Goal: Transaction & Acquisition: Book appointment/travel/reservation

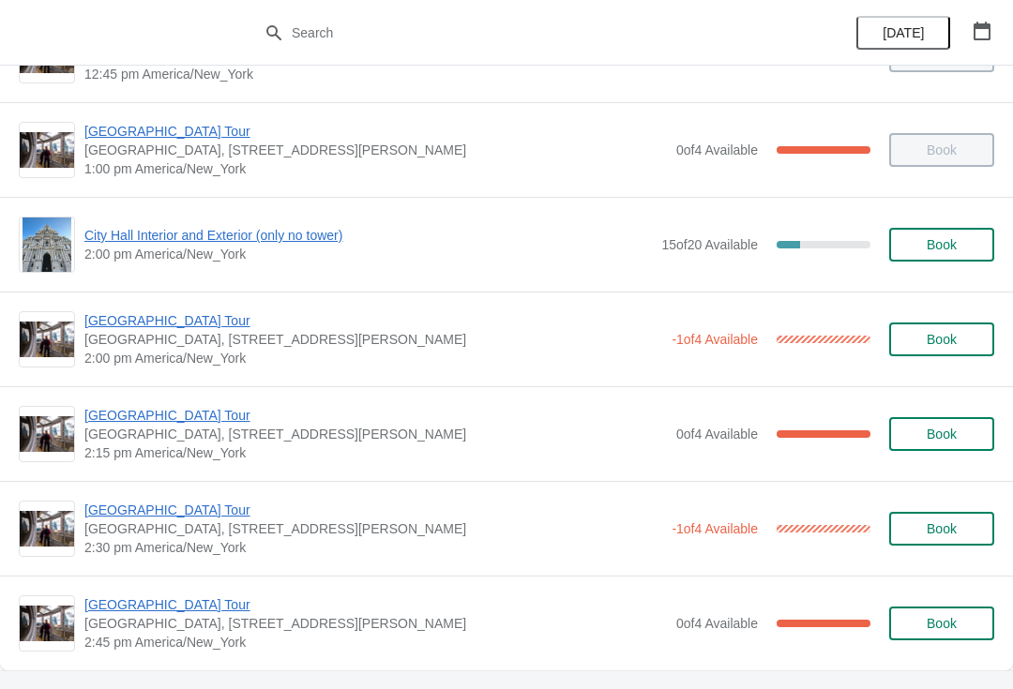
scroll to position [1395, 0]
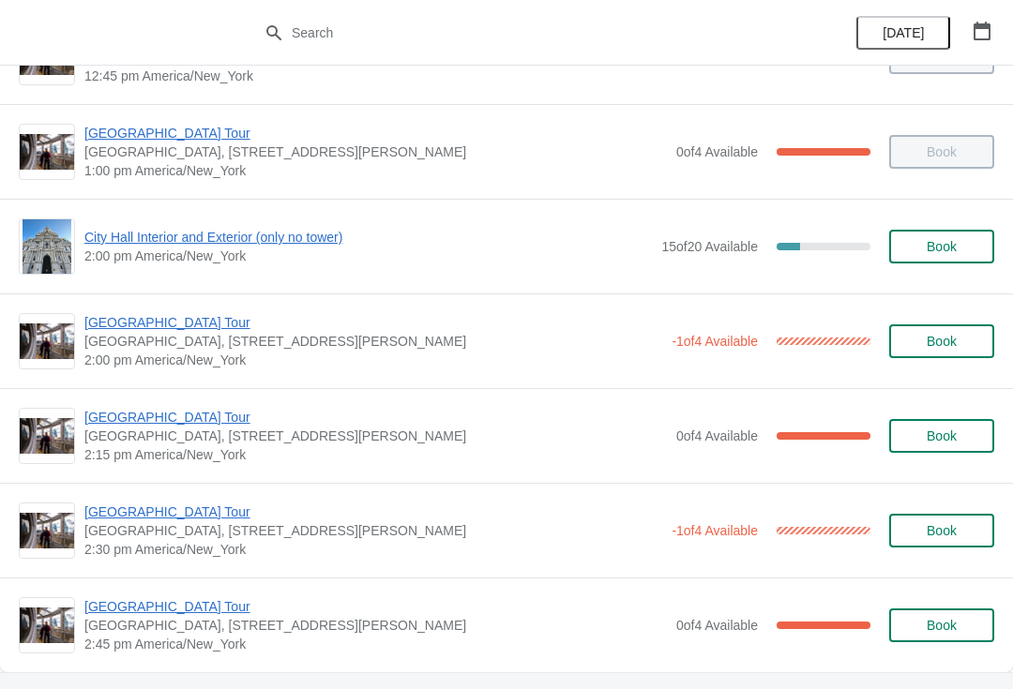
click at [971, 243] on span "Book" at bounding box center [941, 246] width 71 height 15
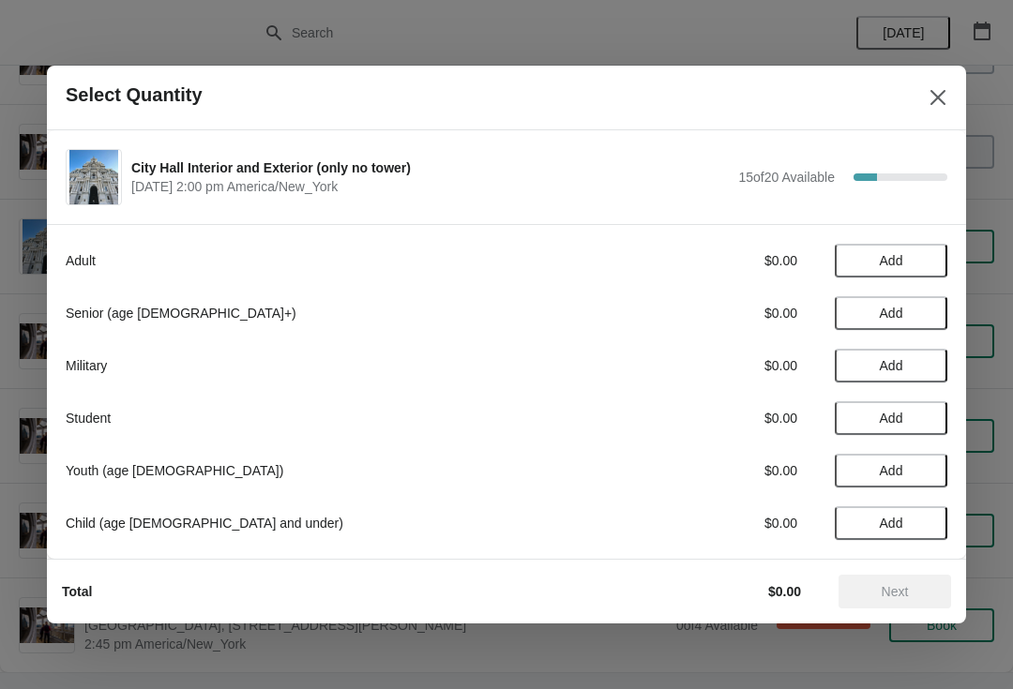
click at [920, 319] on span "Add" at bounding box center [891, 313] width 79 height 15
click at [930, 318] on icon at bounding box center [923, 314] width 20 height 20
click at [923, 600] on button "Next" at bounding box center [894, 592] width 113 height 34
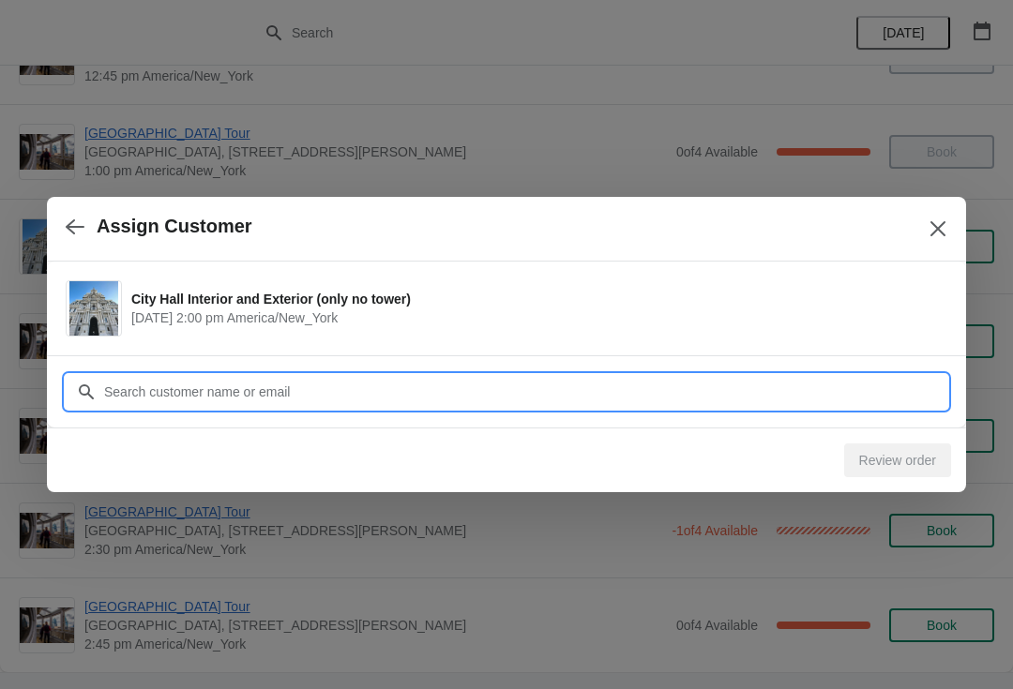
click at [513, 394] on input "Customer" at bounding box center [525, 392] width 844 height 34
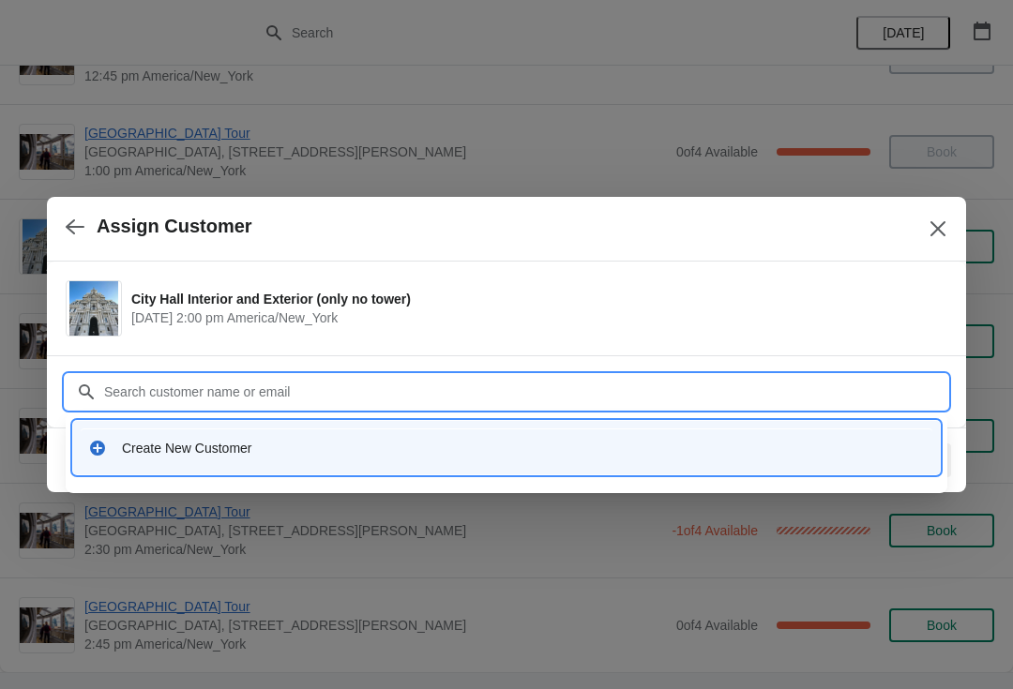
click at [452, 463] on div "Create New Customer" at bounding box center [507, 448] width 852 height 38
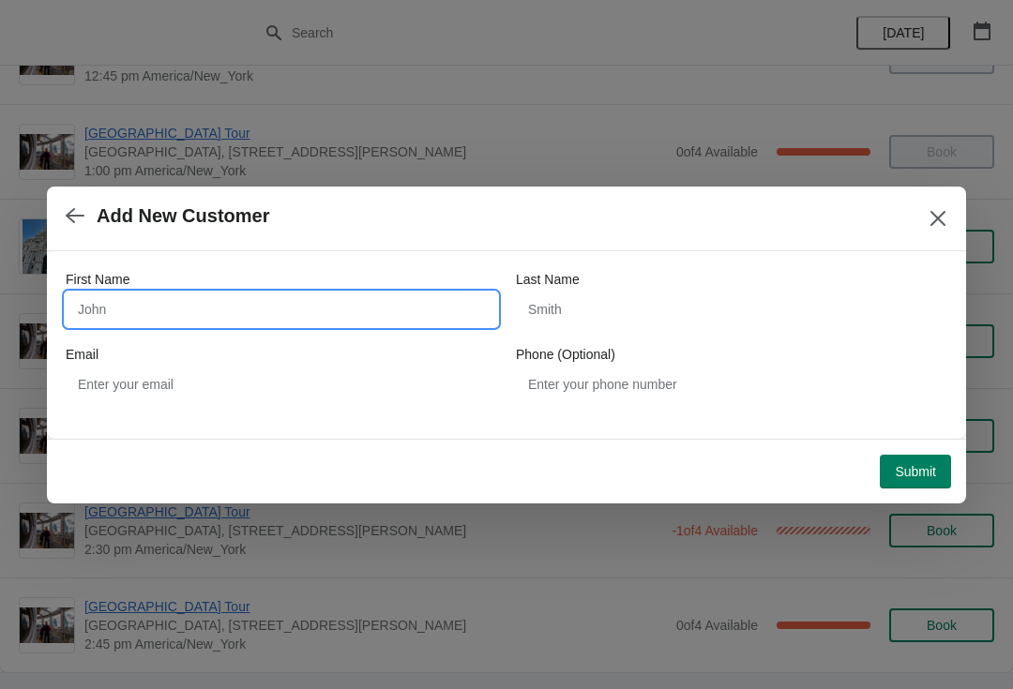
click at [365, 324] on input "First Name" at bounding box center [281, 310] width 431 height 34
type input "Jahangir"
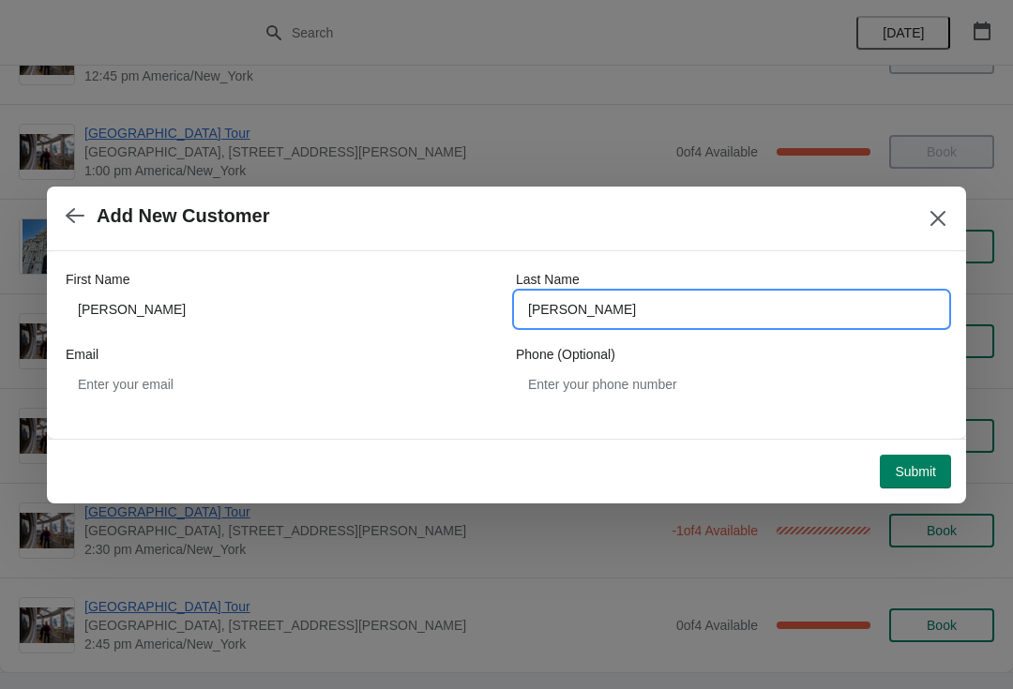
type input "Jahangiri"
click at [947, 470] on button "Submit" at bounding box center [915, 472] width 71 height 34
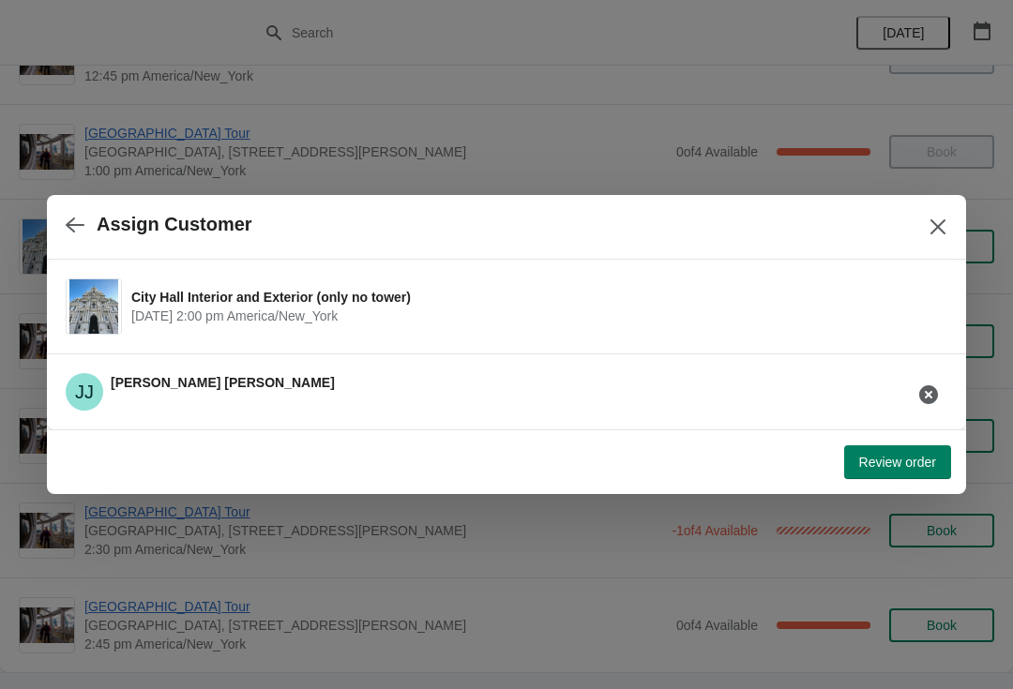
click at [935, 464] on span "Review order" at bounding box center [897, 462] width 77 height 15
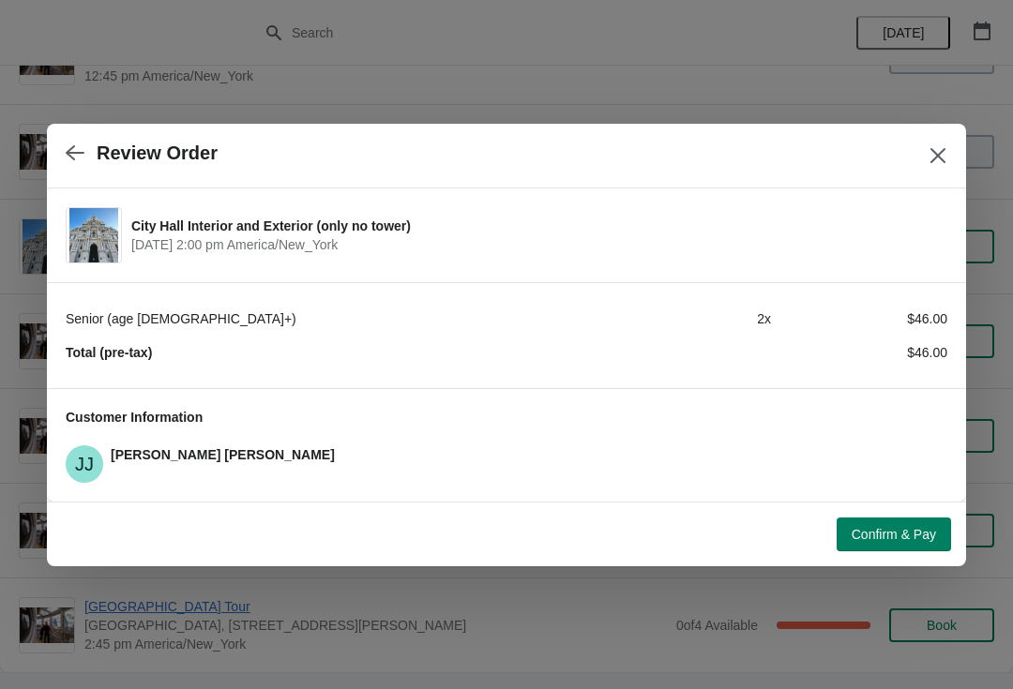
click at [923, 536] on span "Confirm & Pay" at bounding box center [894, 534] width 84 height 15
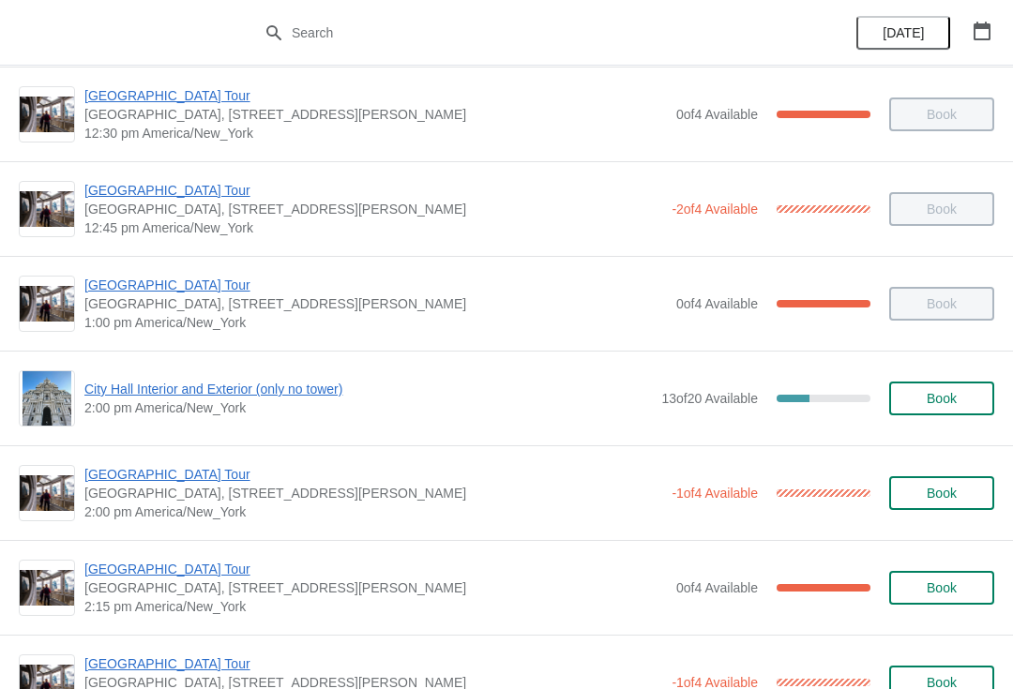
scroll to position [1245, 0]
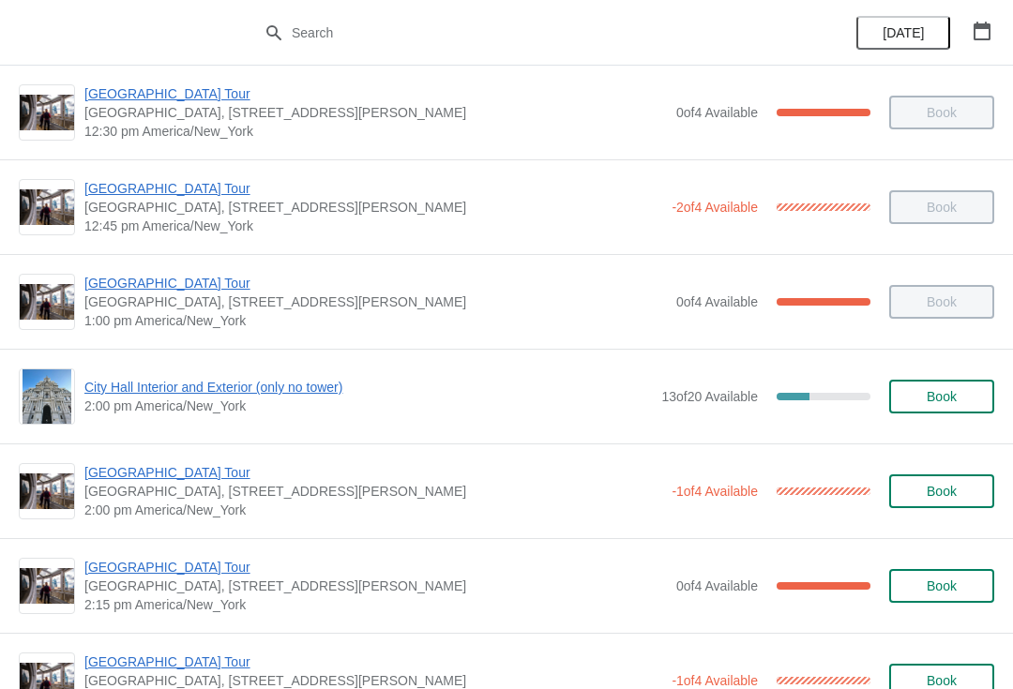
click at [324, 392] on span "City Hall Interior and Exterior (only no tower)" at bounding box center [367, 387] width 567 height 19
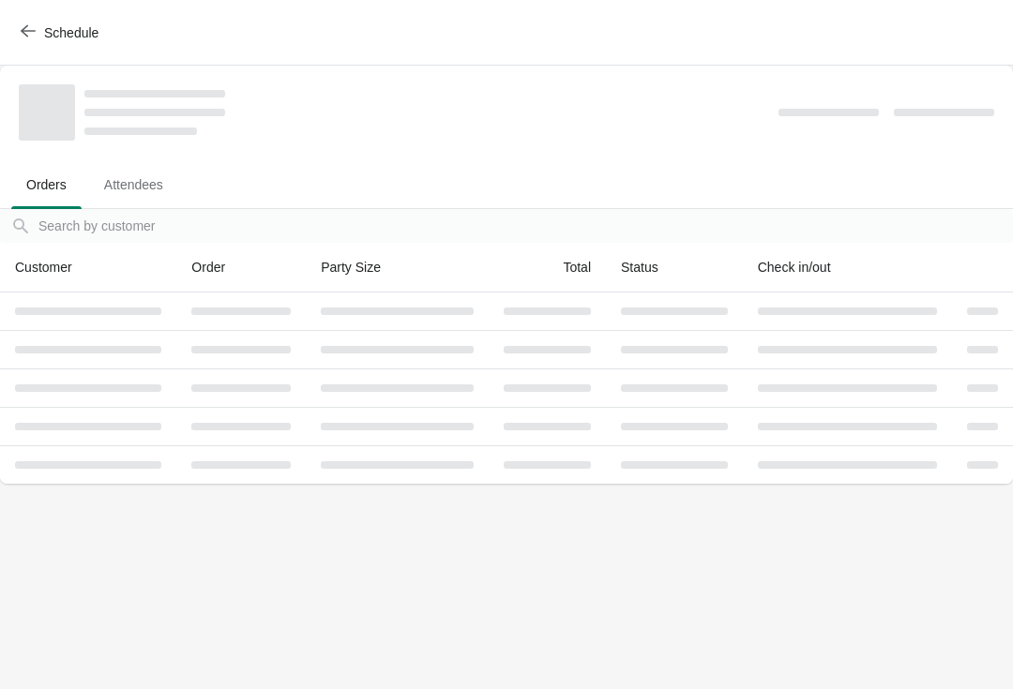
scroll to position [0, 0]
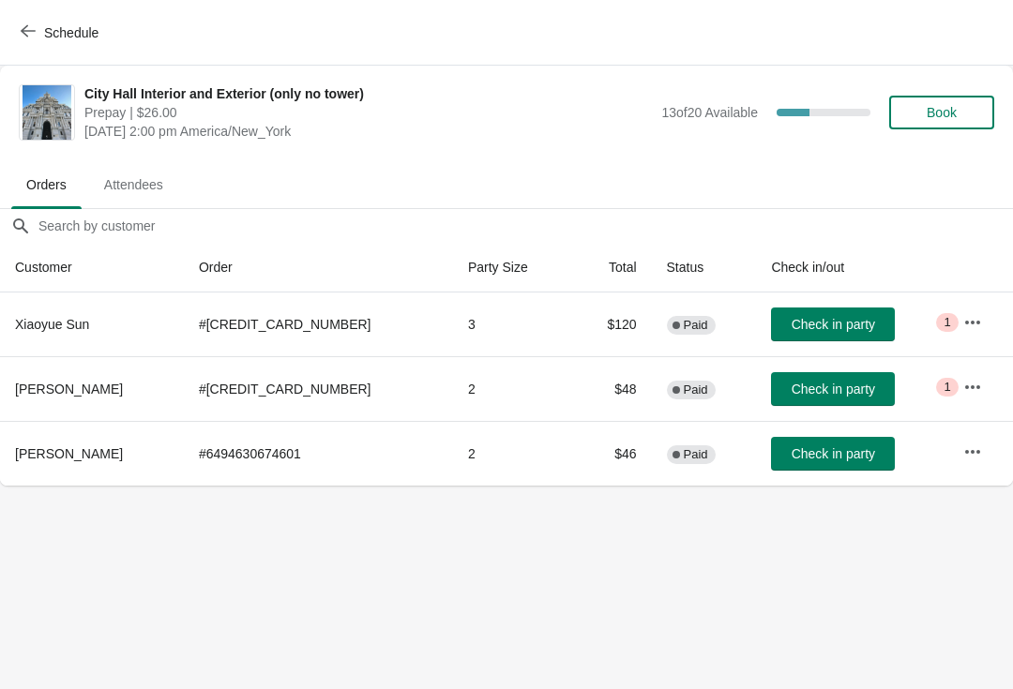
click at [842, 457] on span "Check in party" at bounding box center [833, 453] width 83 height 15
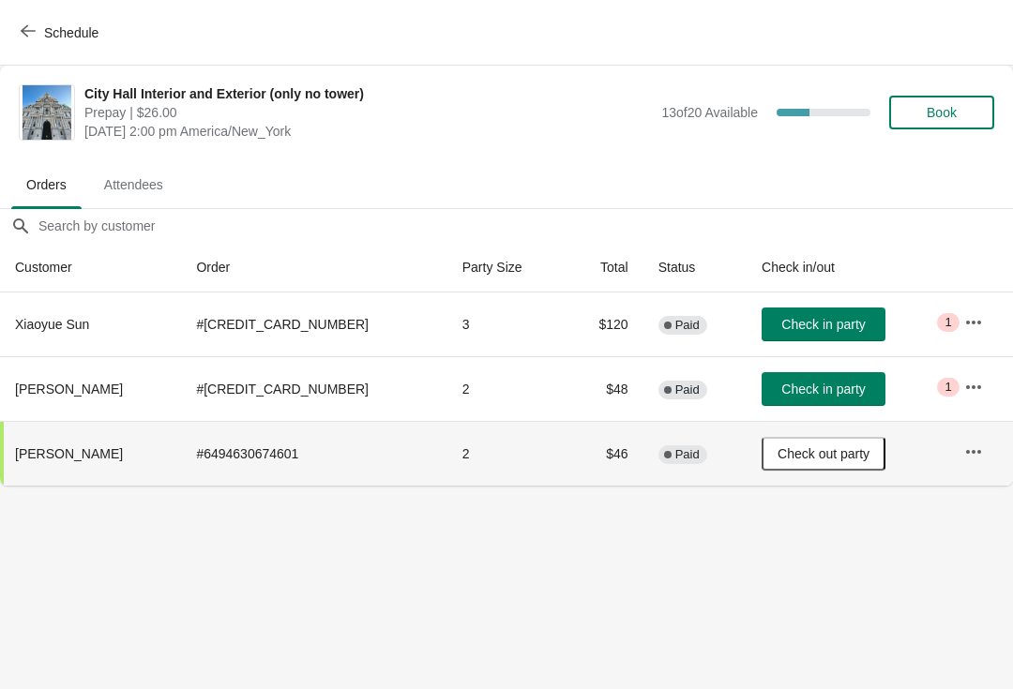
click at [40, 37] on span "Schedule" at bounding box center [61, 32] width 74 height 18
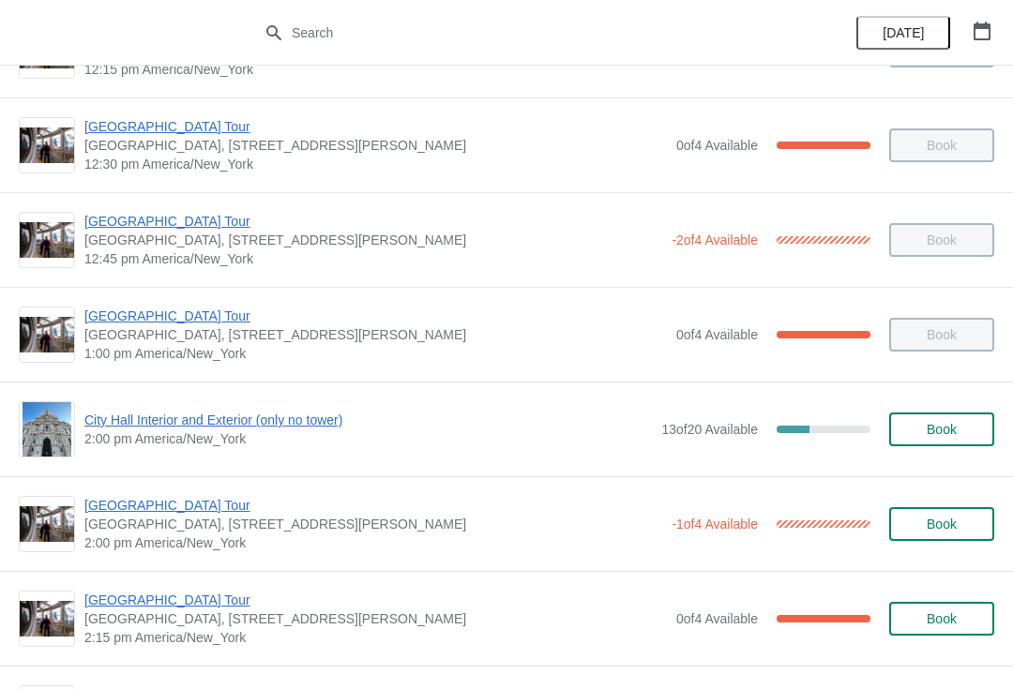
scroll to position [1238, 0]
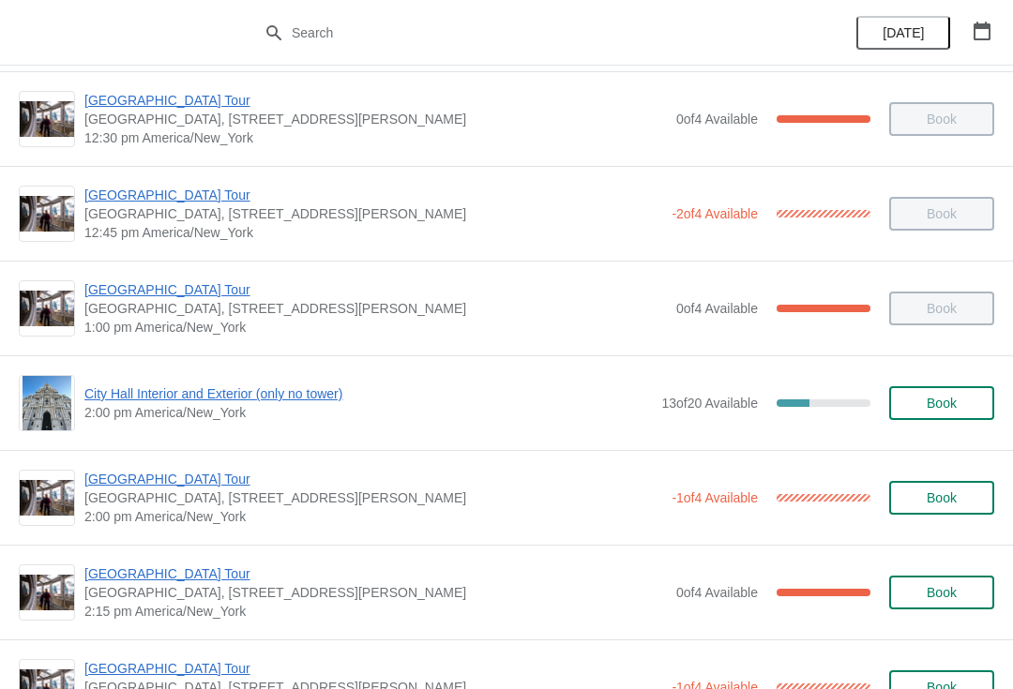
click at [946, 500] on span "Book" at bounding box center [942, 498] width 30 height 15
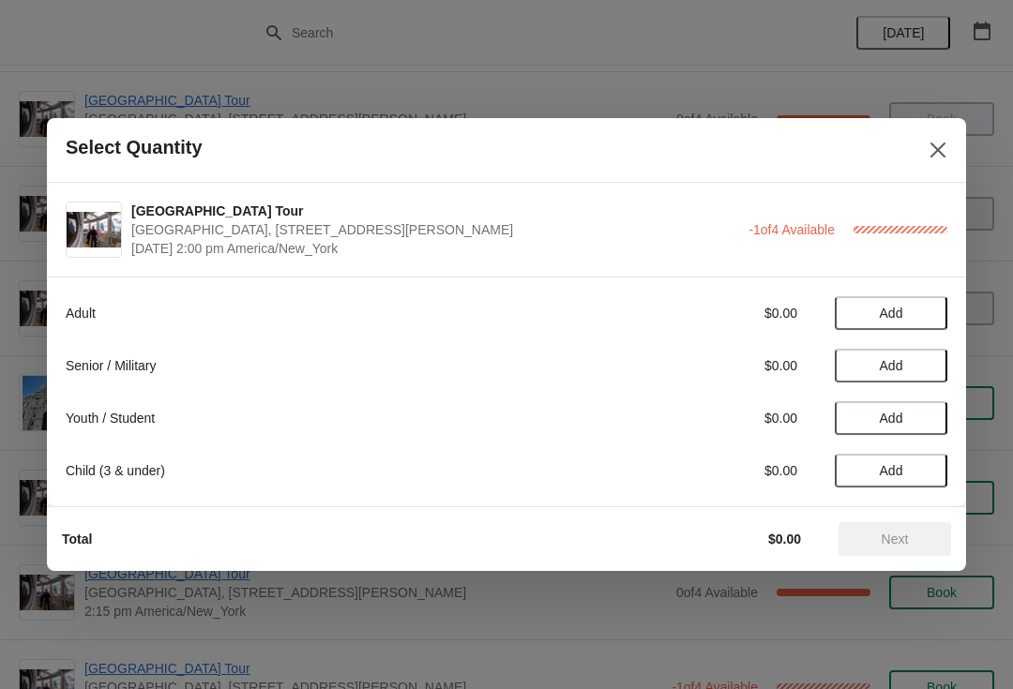
click at [907, 382] on button "Add" at bounding box center [891, 366] width 113 height 34
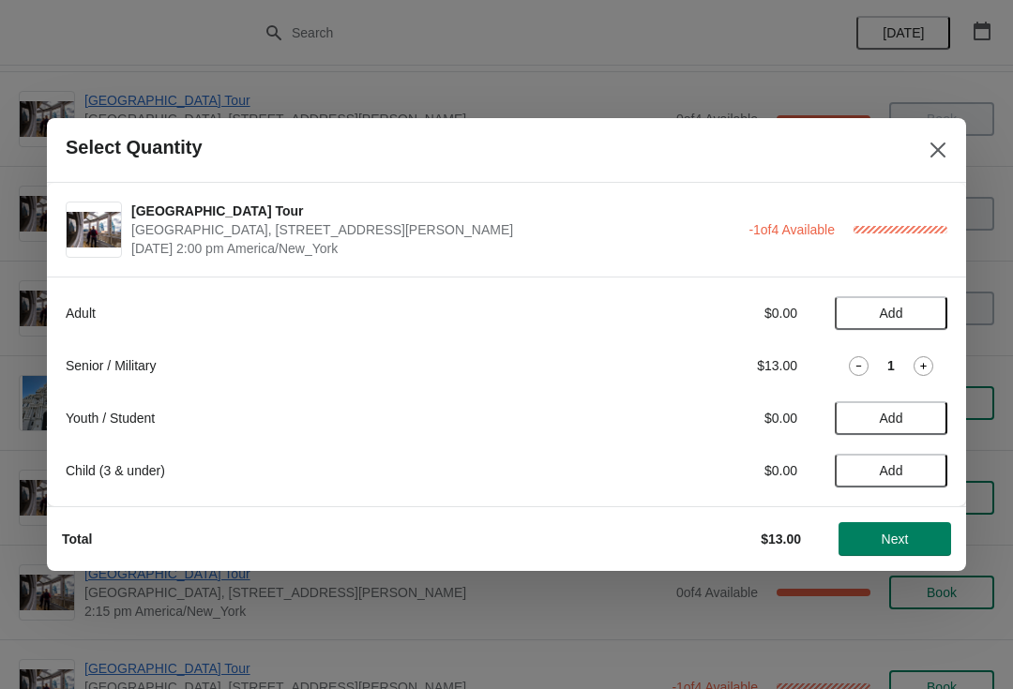
click at [930, 554] on button "Next" at bounding box center [894, 539] width 113 height 34
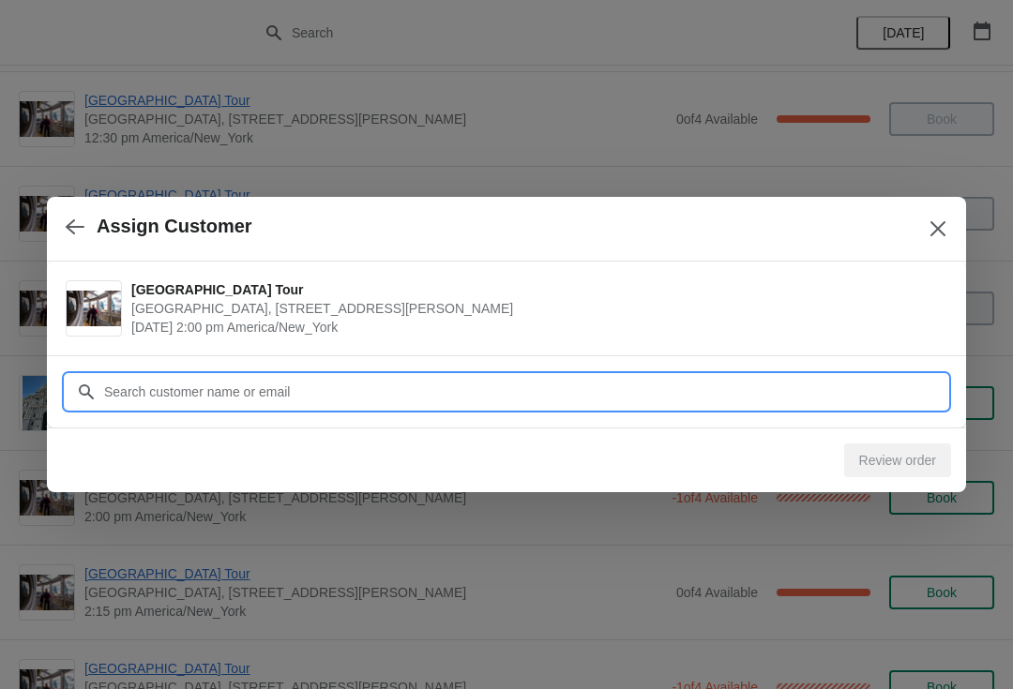
click at [659, 400] on input "Customer" at bounding box center [525, 392] width 844 height 34
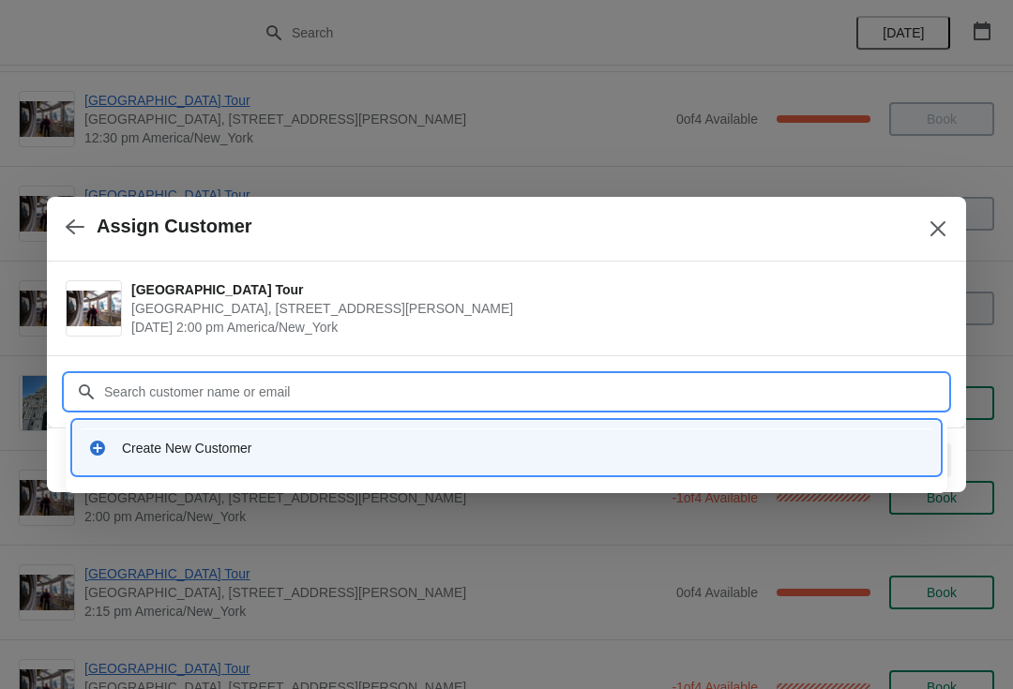
click at [558, 451] on div "Create New Customer" at bounding box center [523, 448] width 803 height 19
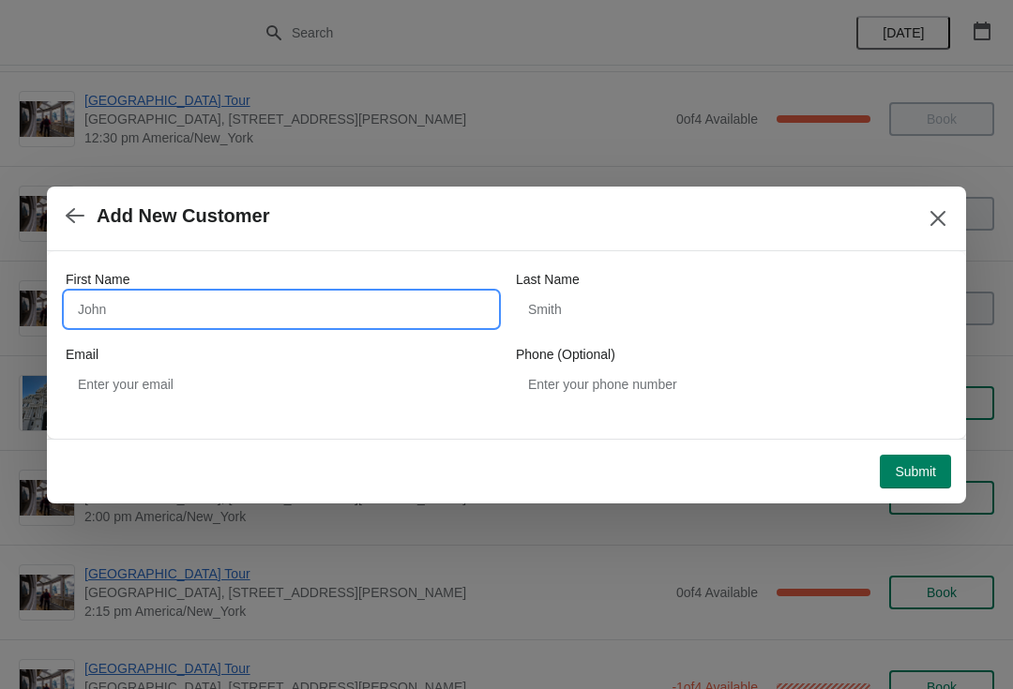
click at [386, 307] on input "First Name" at bounding box center [281, 310] width 431 height 34
type input "Uri"
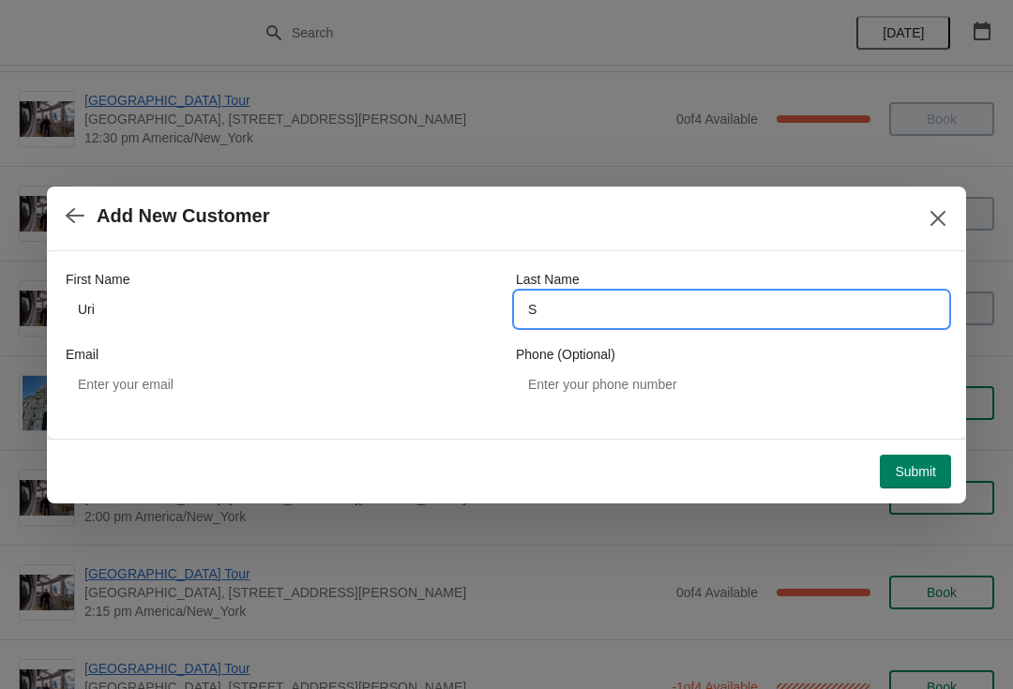
type input "S"
click at [932, 471] on span "Submit" at bounding box center [915, 471] width 41 height 15
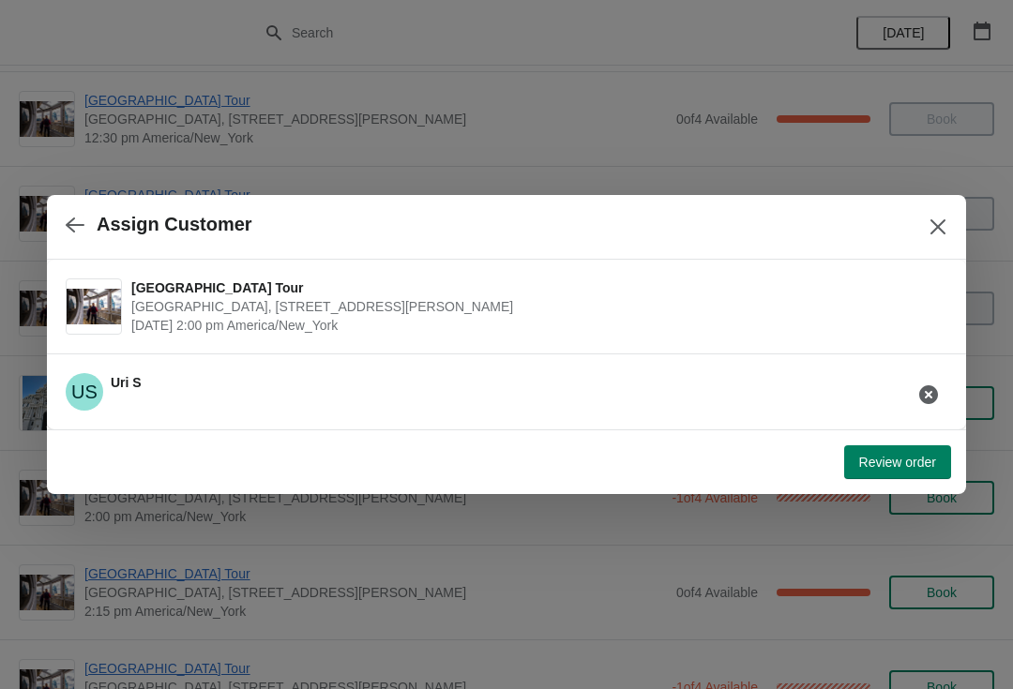
click at [924, 472] on button "Review order" at bounding box center [897, 462] width 107 height 34
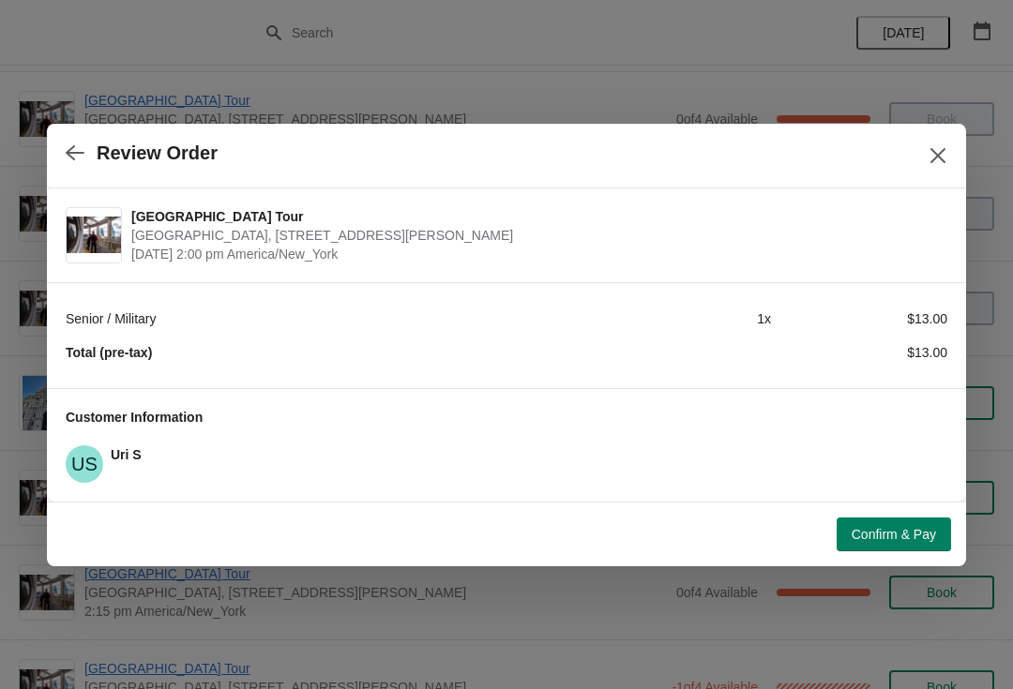
click at [916, 544] on button "Confirm & Pay" at bounding box center [894, 535] width 114 height 34
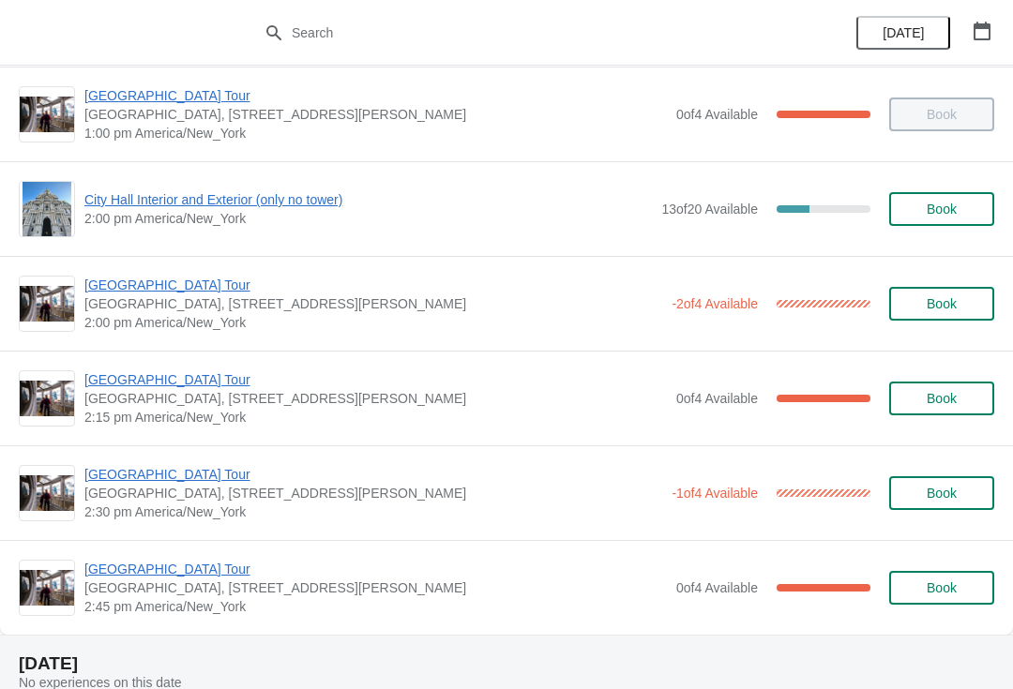
scroll to position [1429, 0]
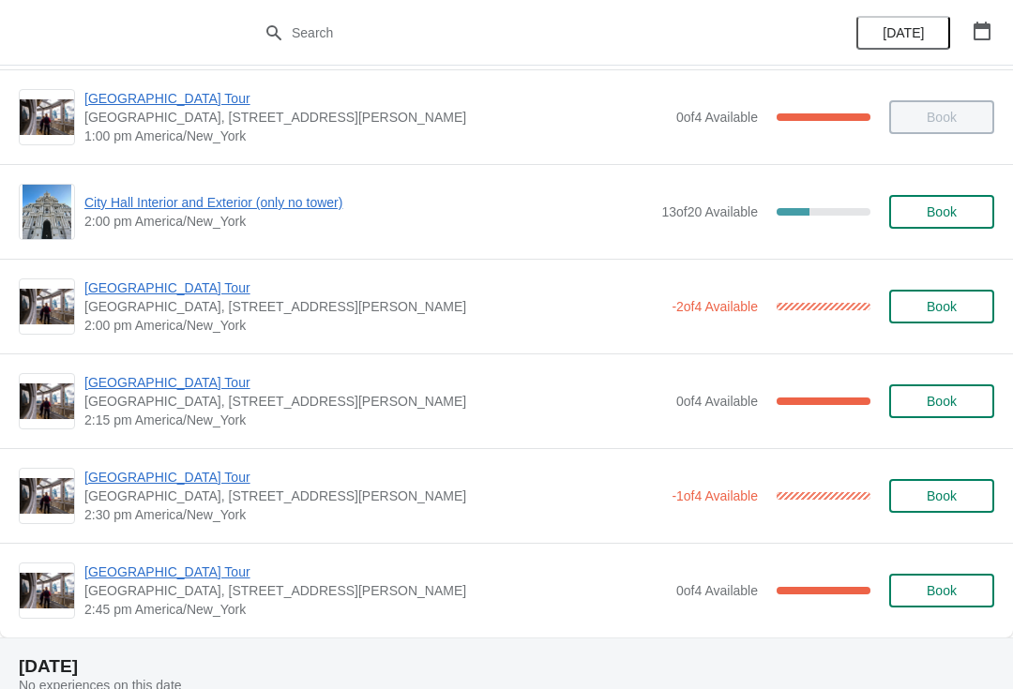
click at [193, 285] on span "[GEOGRAPHIC_DATA] Tour" at bounding box center [373, 288] width 578 height 19
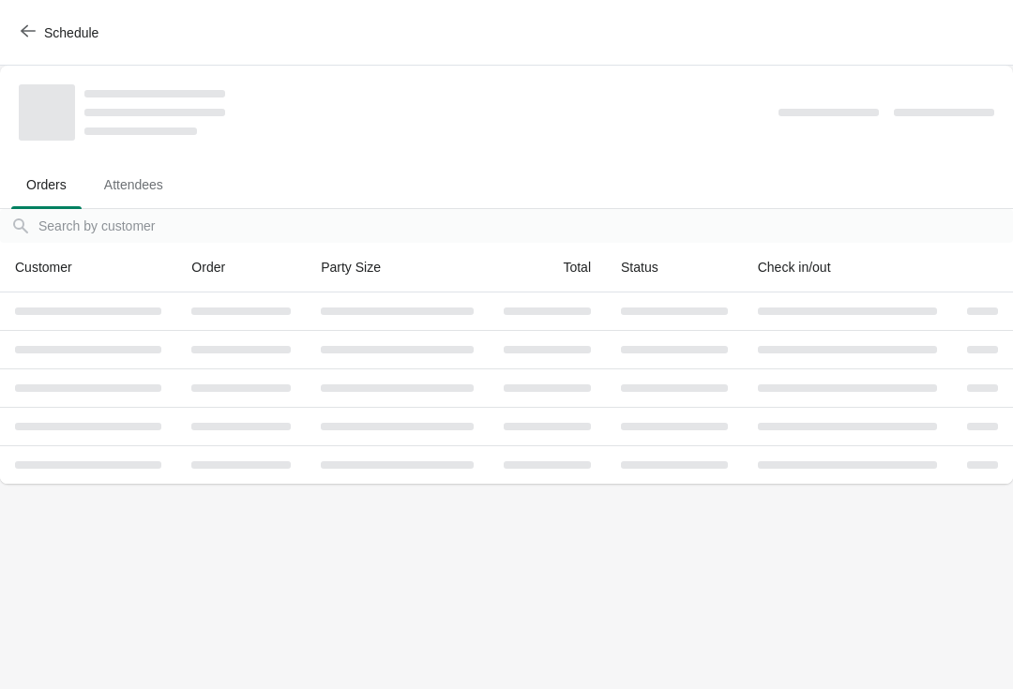
scroll to position [0, 0]
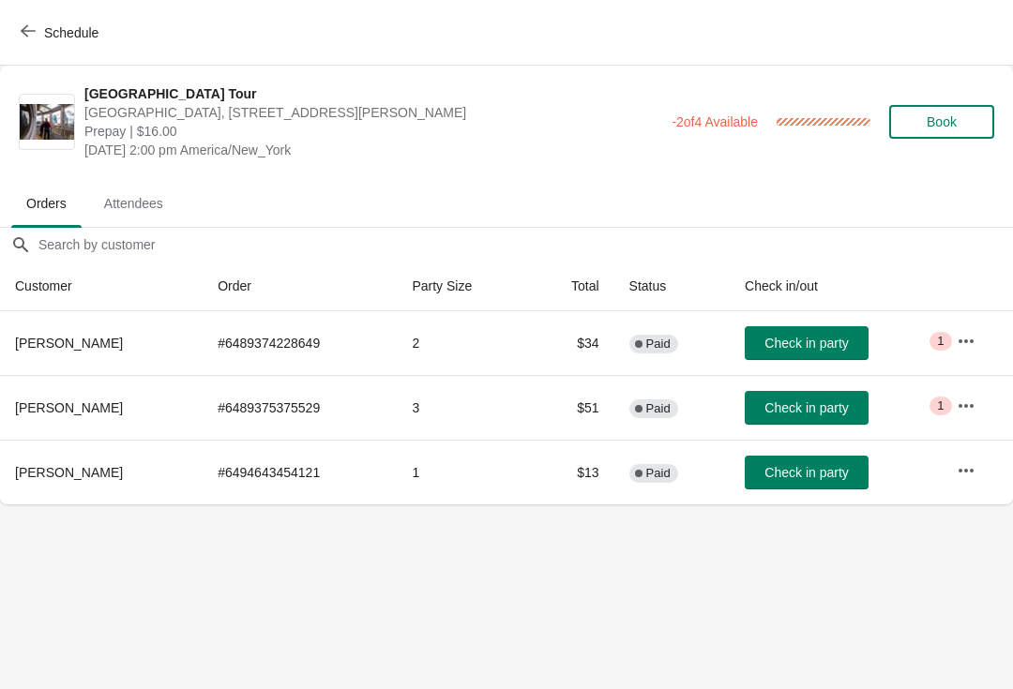
click at [793, 478] on span "Check in party" at bounding box center [805, 472] width 83 height 15
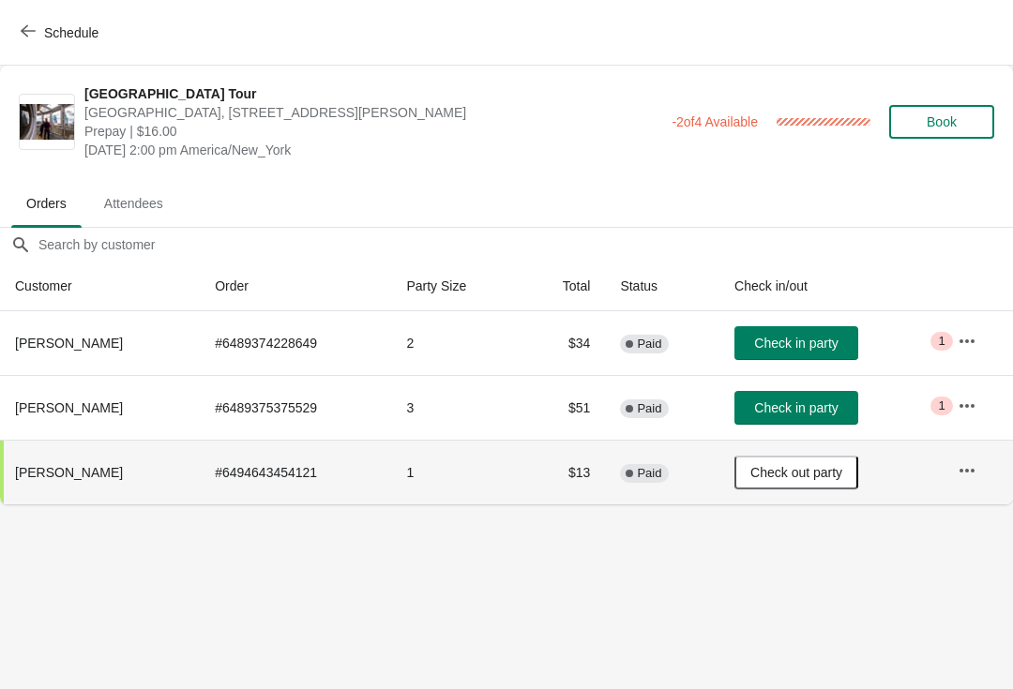
click at [23, 32] on icon "button" at bounding box center [28, 31] width 15 height 12
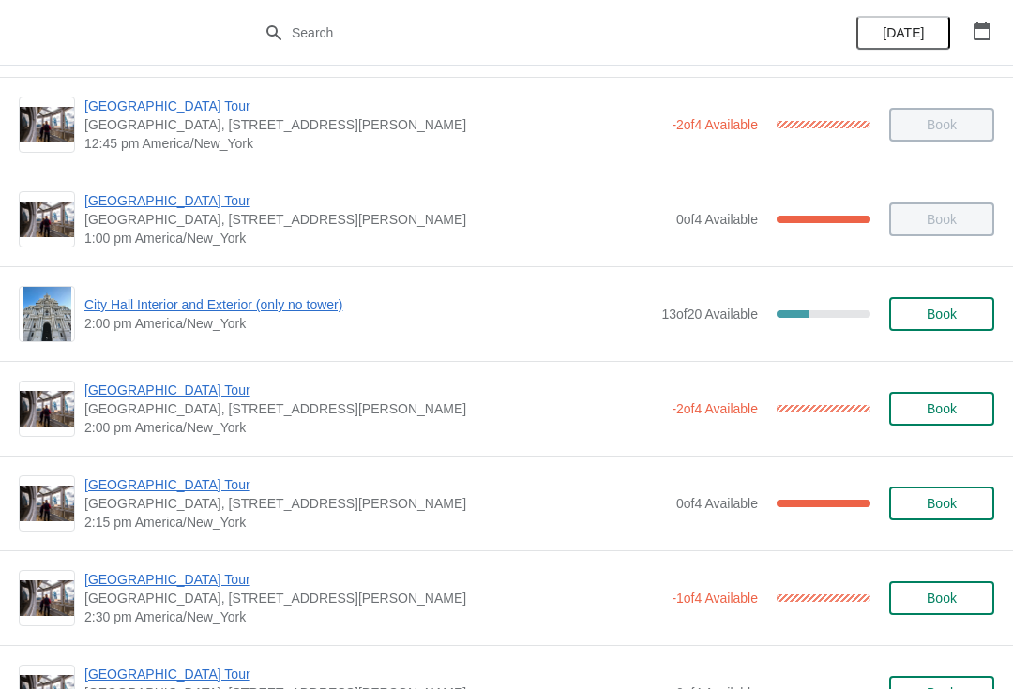
scroll to position [1330, 0]
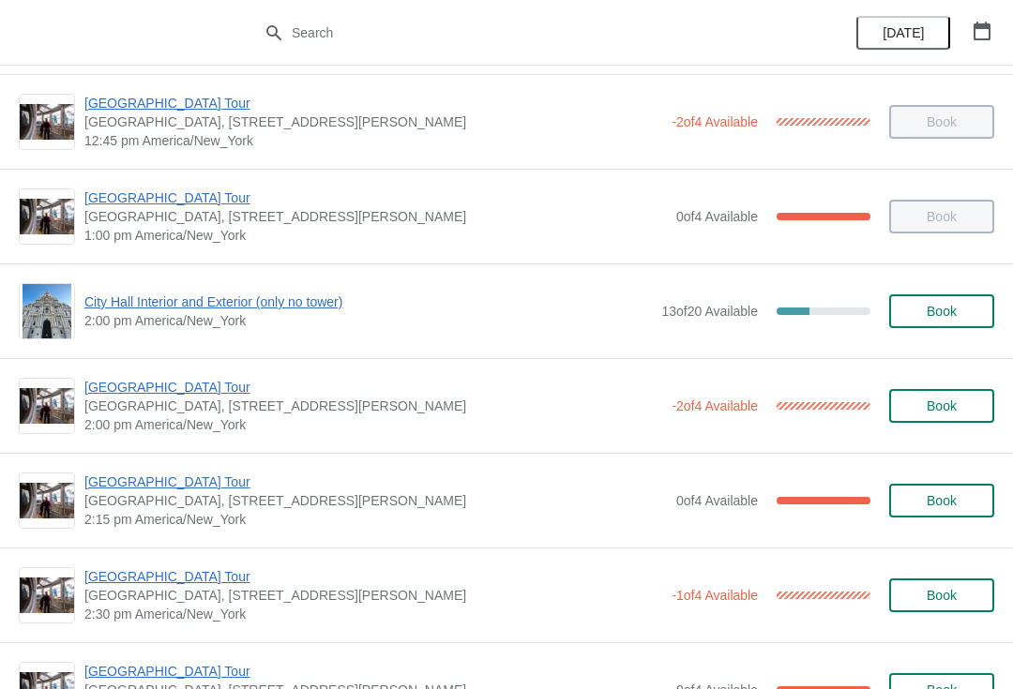
click at [183, 487] on span "[GEOGRAPHIC_DATA] Tour" at bounding box center [375, 482] width 582 height 19
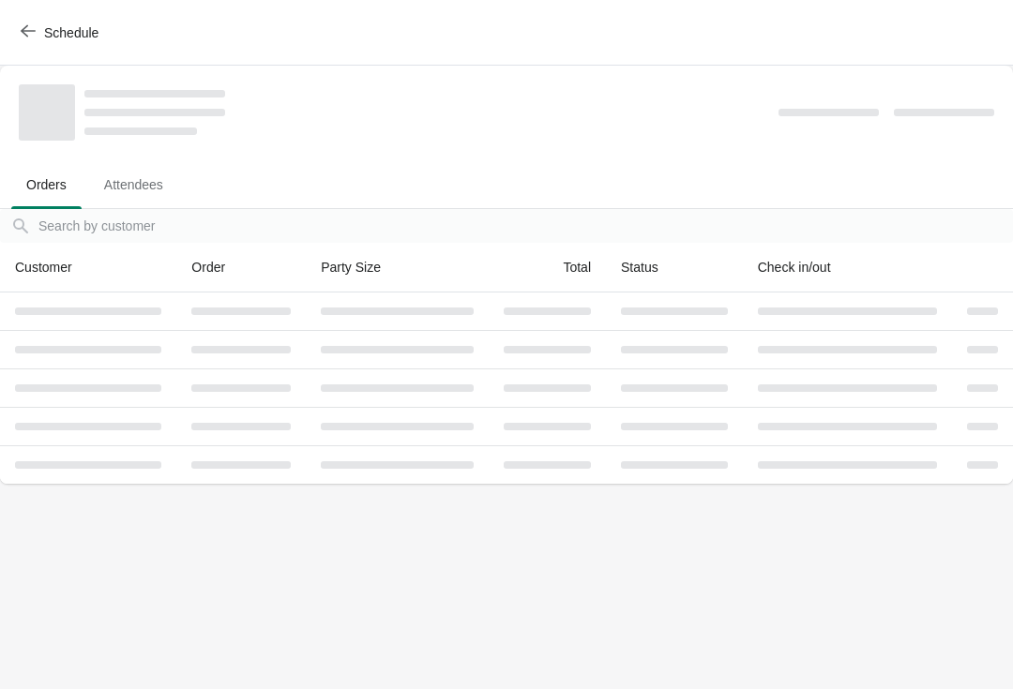
scroll to position [0, 0]
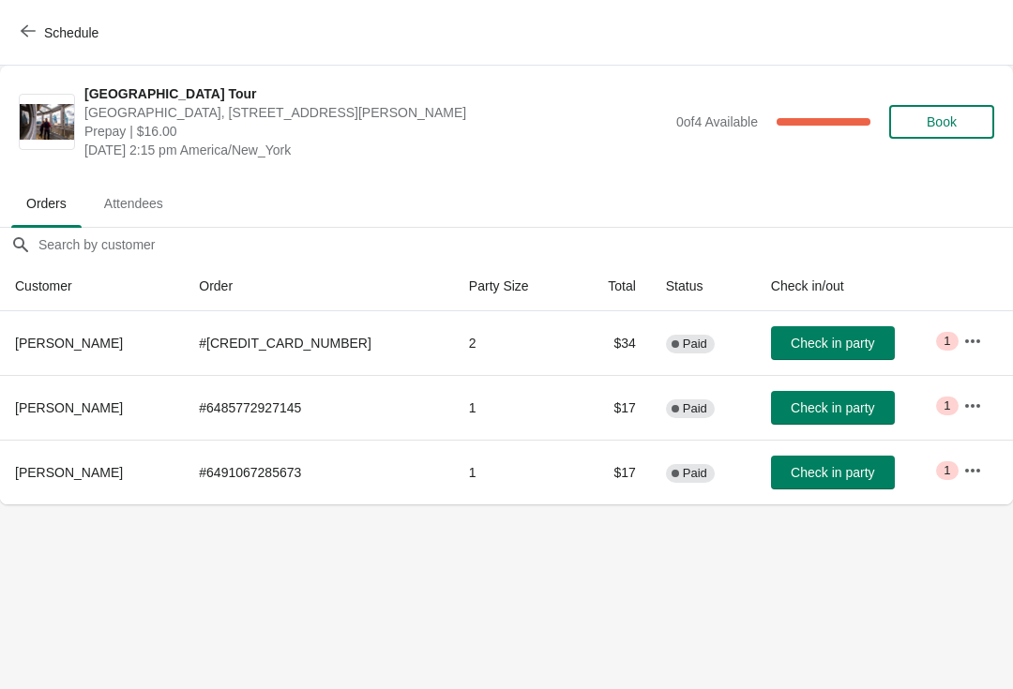
click at [30, 32] on icon "button" at bounding box center [28, 30] width 15 height 15
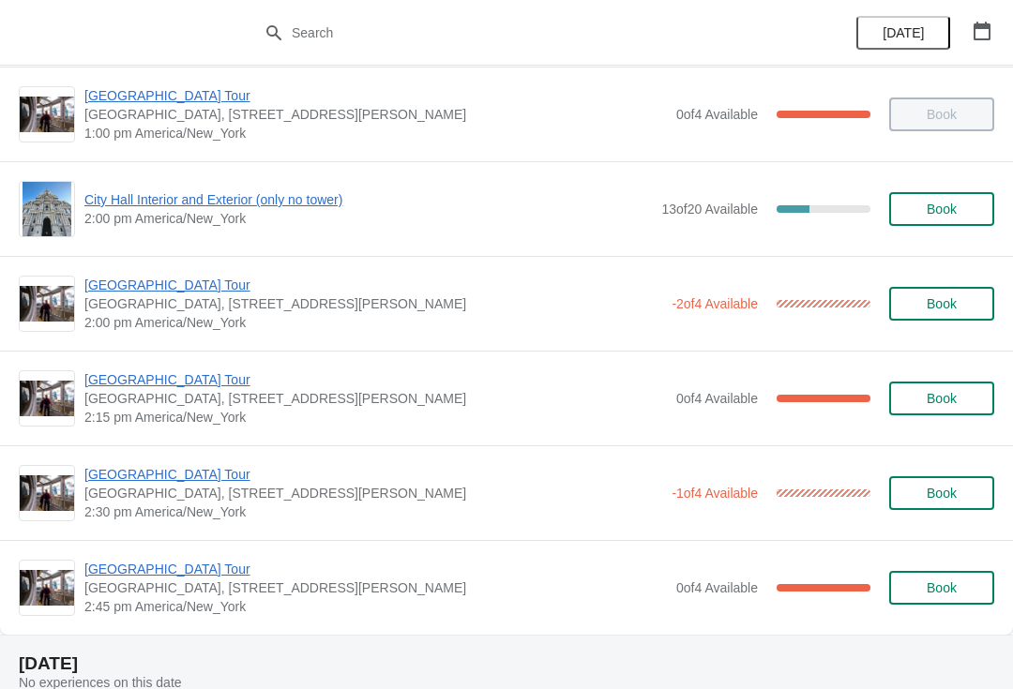
scroll to position [1431, 0]
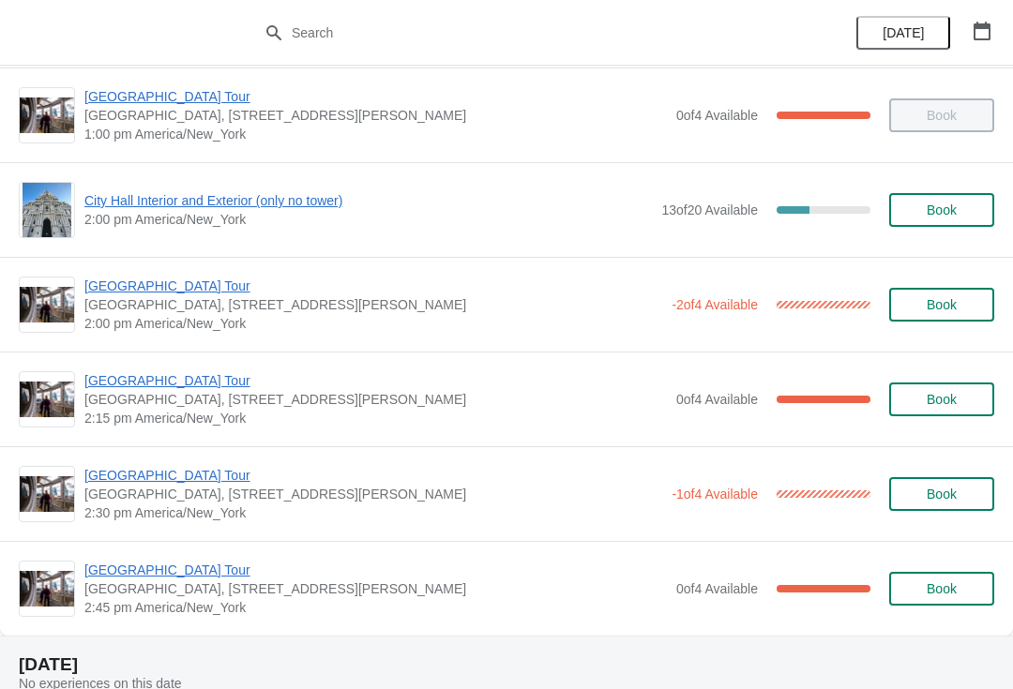
click at [217, 209] on span "City Hall Interior and Exterior (only no tower)" at bounding box center [367, 200] width 567 height 19
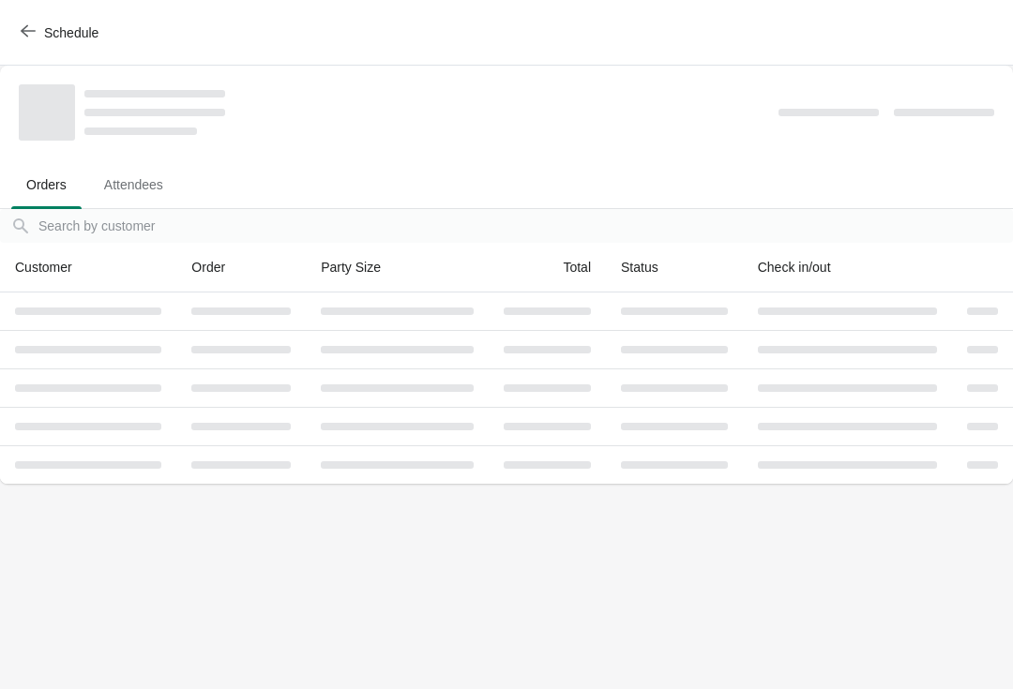
scroll to position [0, 0]
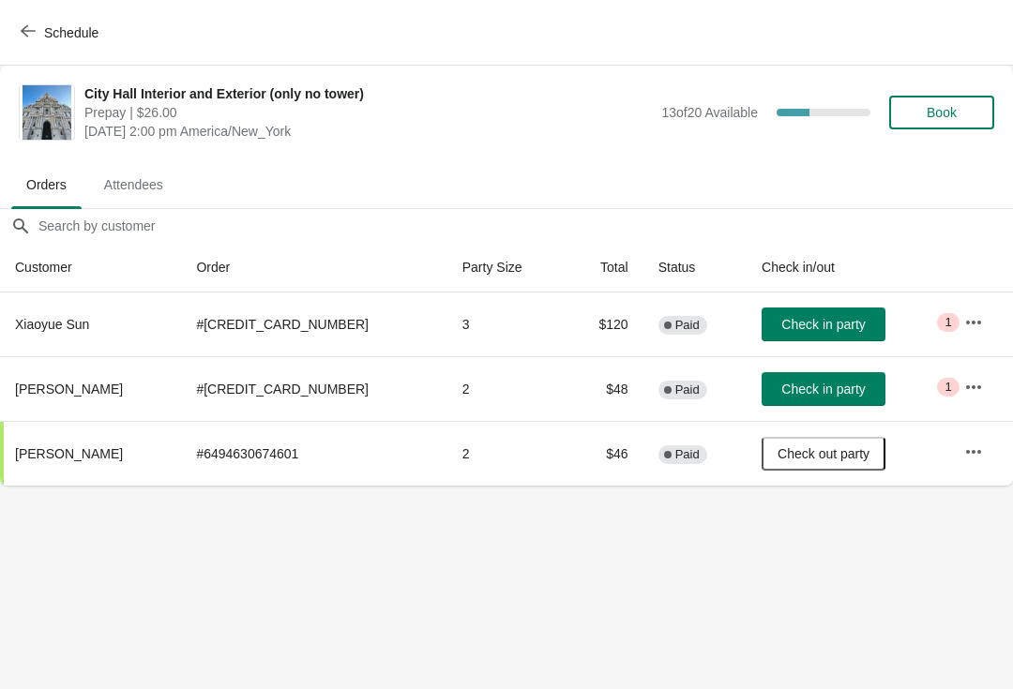
click at [842, 389] on span "Check in party" at bounding box center [822, 389] width 83 height 15
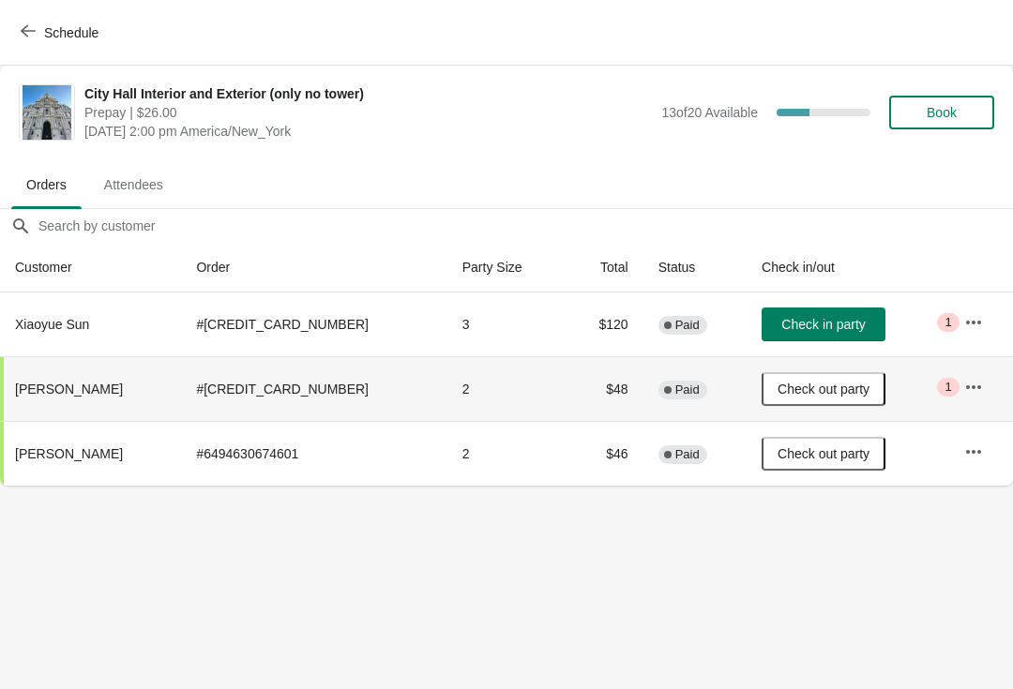
click at [18, 34] on button "Schedule" at bounding box center [61, 33] width 104 height 34
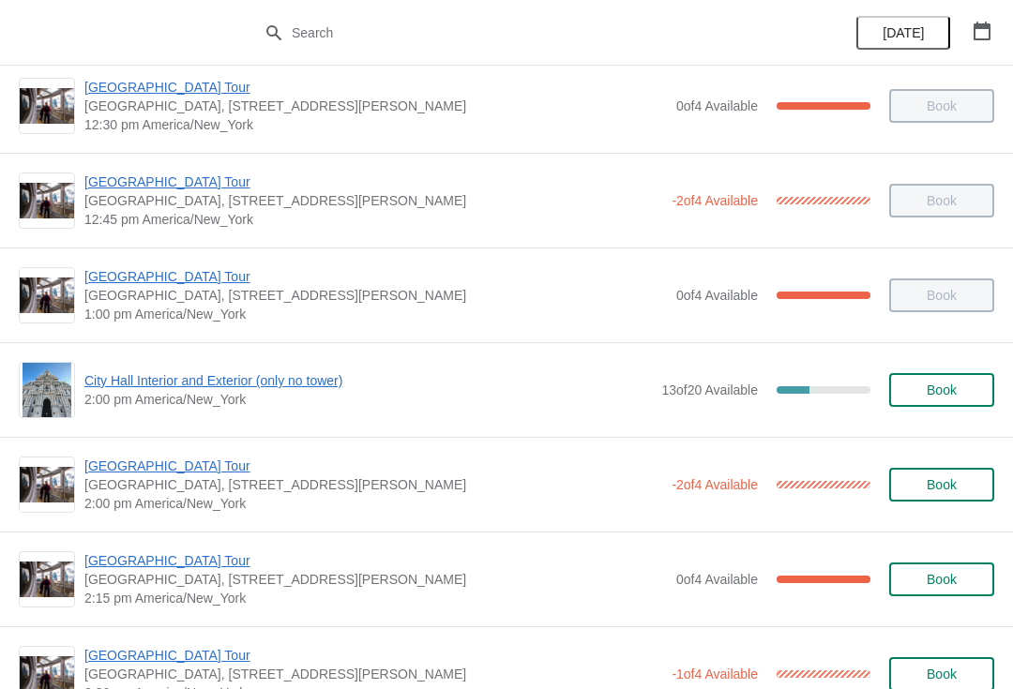
scroll to position [1264, 0]
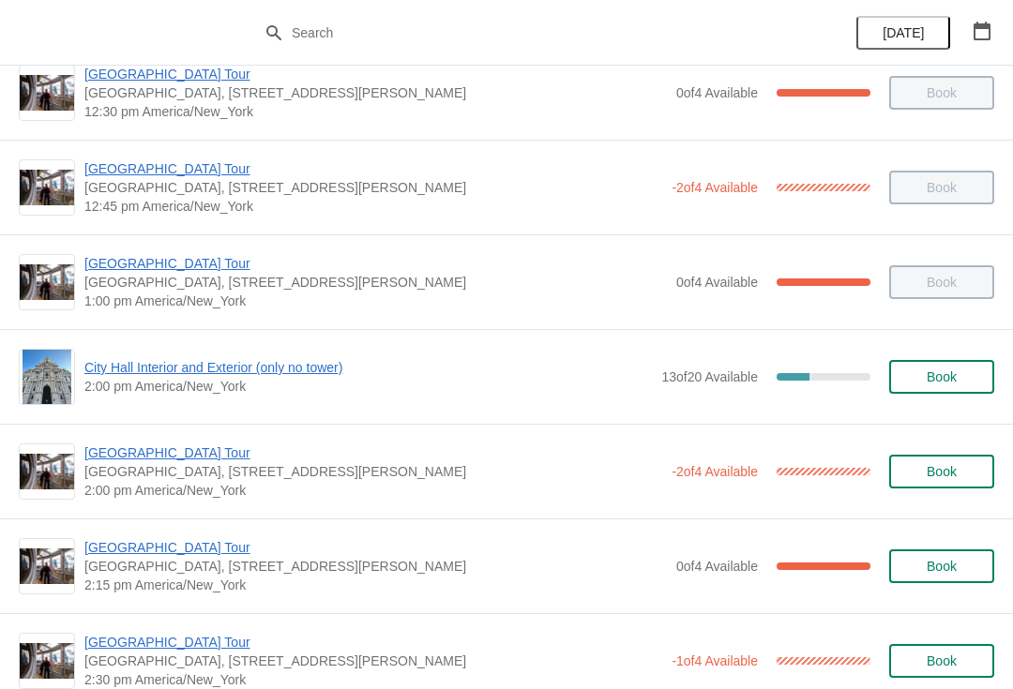
click at [193, 546] on span "[GEOGRAPHIC_DATA] Tour" at bounding box center [375, 547] width 582 height 19
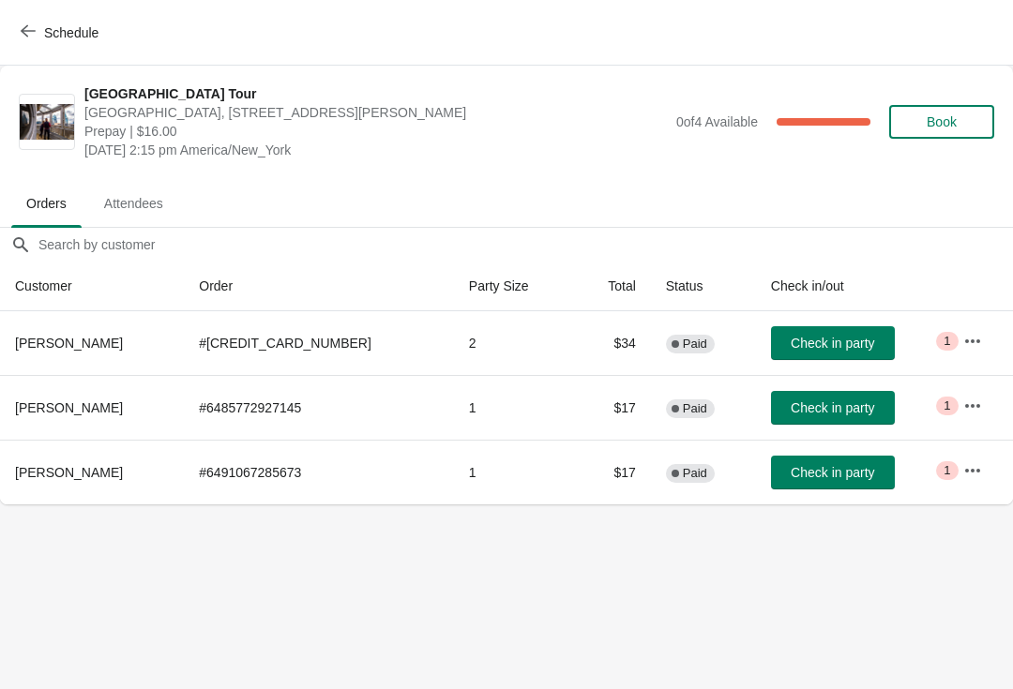
scroll to position [0, 0]
click at [12, 41] on button "Schedule" at bounding box center [61, 33] width 104 height 34
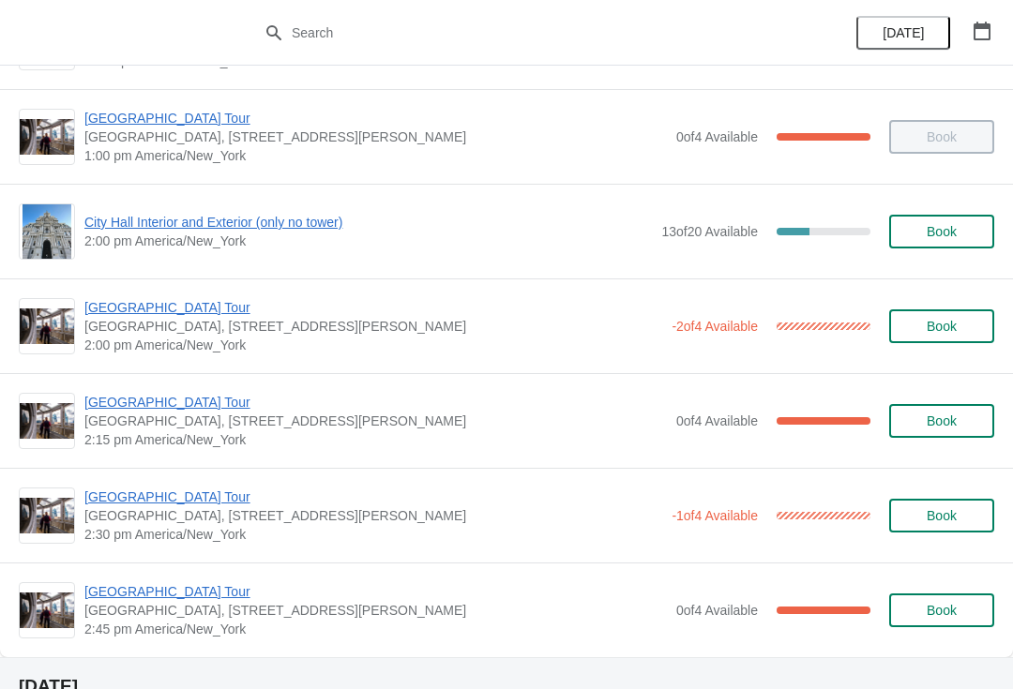
scroll to position [1411, 0]
click at [166, 312] on span "[GEOGRAPHIC_DATA] Tour" at bounding box center [373, 306] width 578 height 19
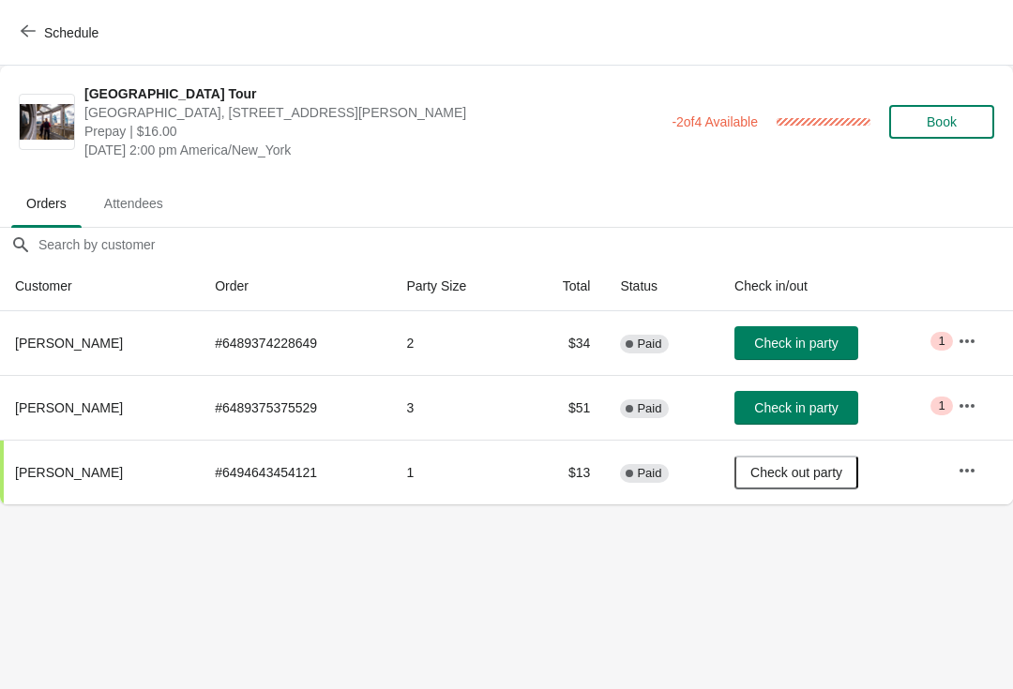
scroll to position [0, 0]
click at [831, 423] on button "Check in party" at bounding box center [796, 408] width 124 height 34
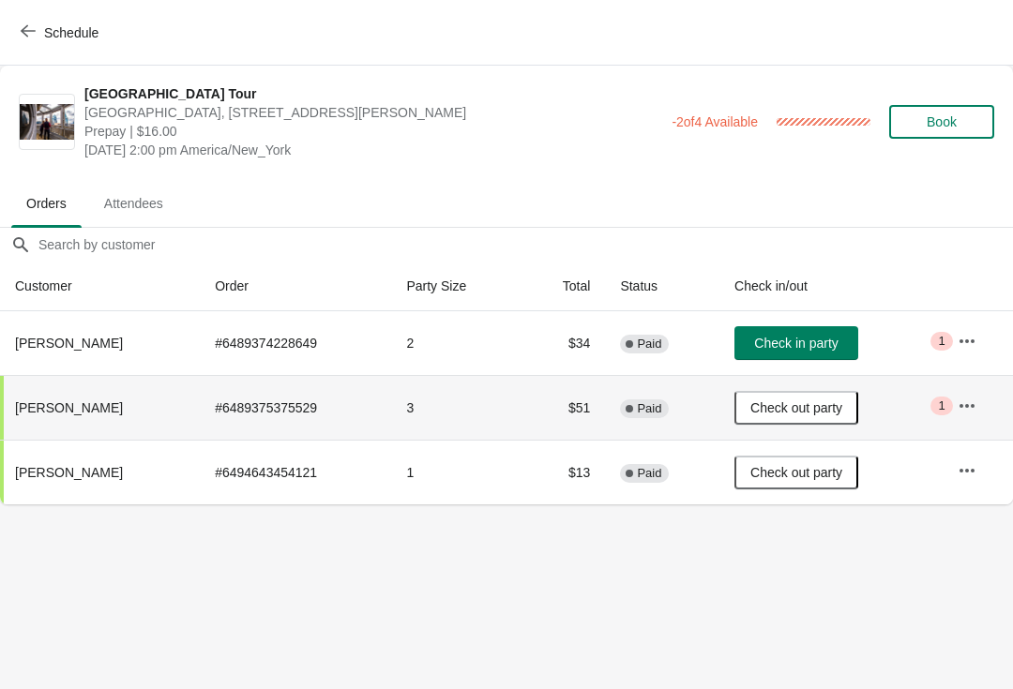
click at [32, 49] on button "Schedule" at bounding box center [61, 33] width 104 height 34
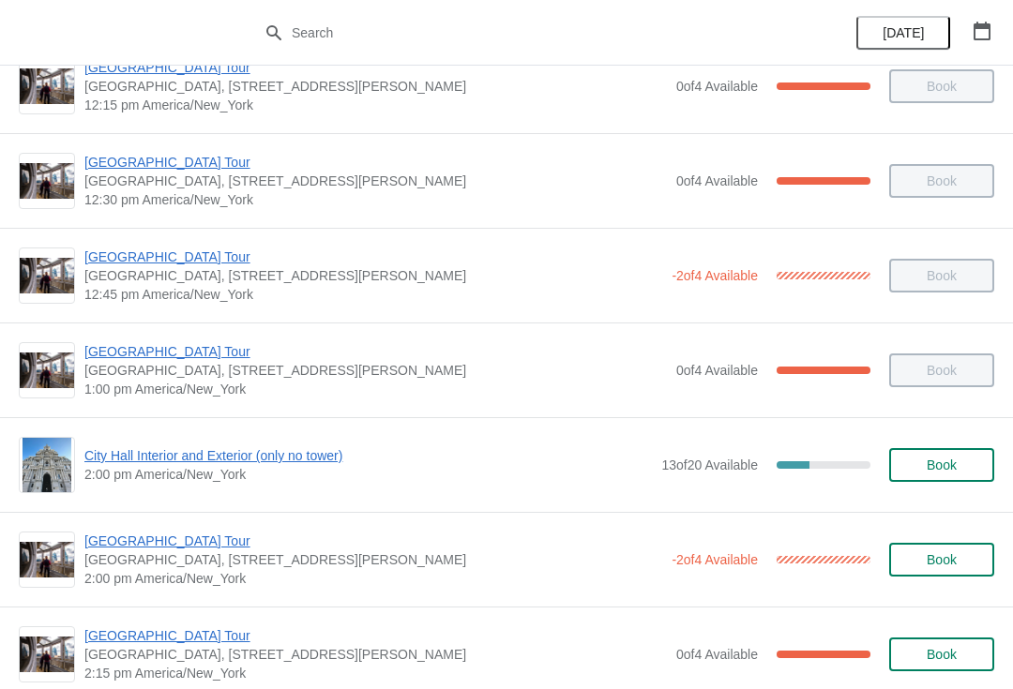
scroll to position [1255, 0]
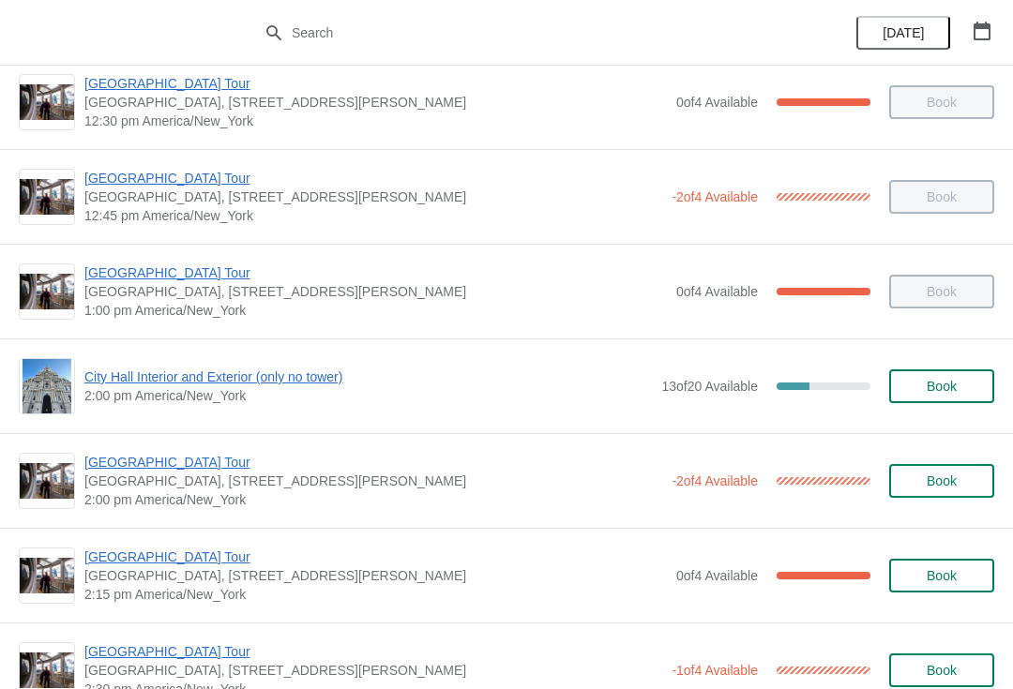
click at [202, 559] on span "[GEOGRAPHIC_DATA] Tour" at bounding box center [375, 557] width 582 height 19
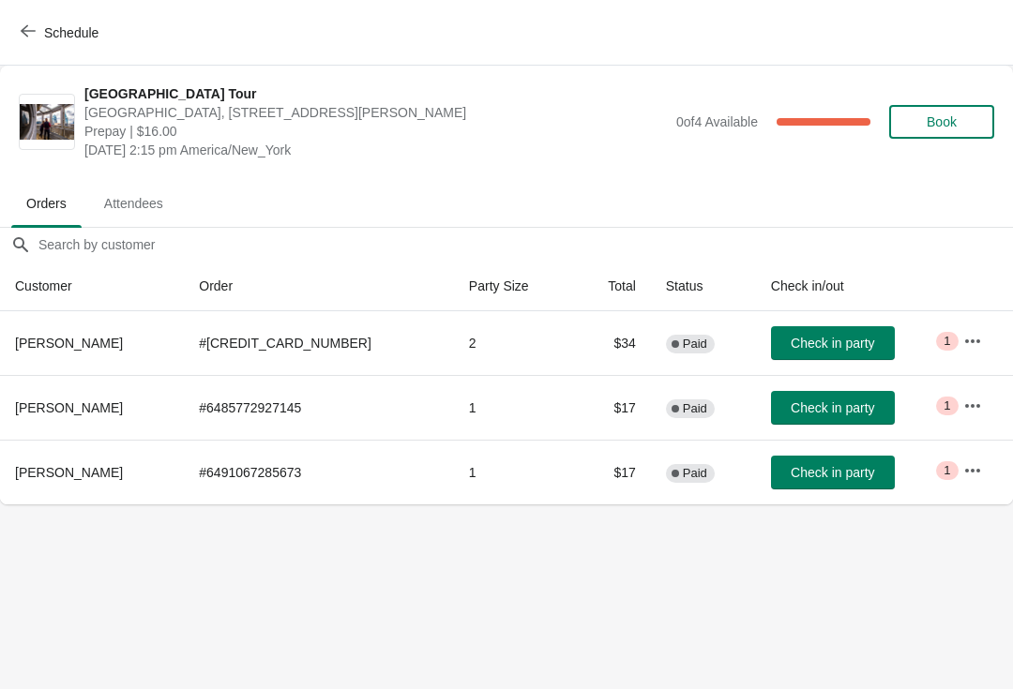
scroll to position [0, 0]
click at [838, 352] on button "Check in party" at bounding box center [833, 343] width 124 height 34
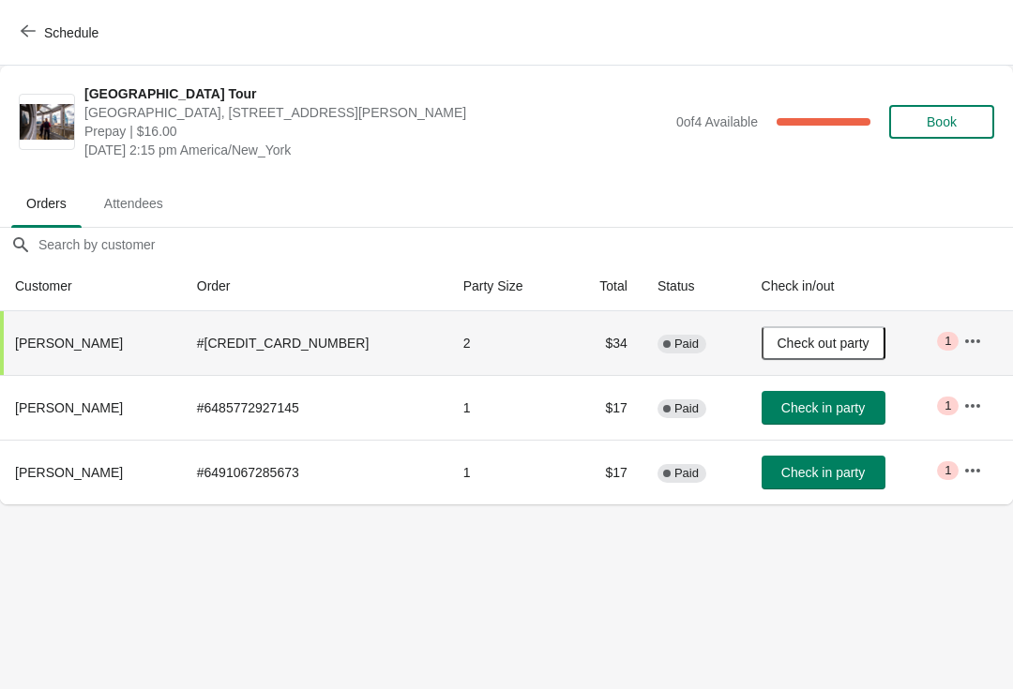
click at [31, 34] on icon "button" at bounding box center [28, 30] width 15 height 15
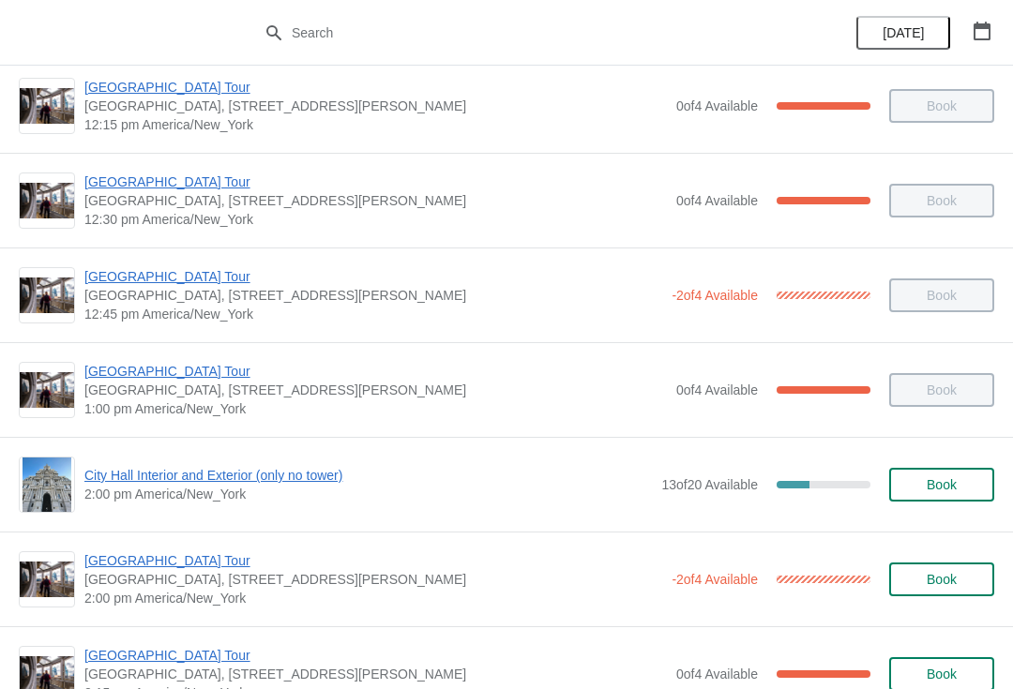
scroll to position [1159, 0]
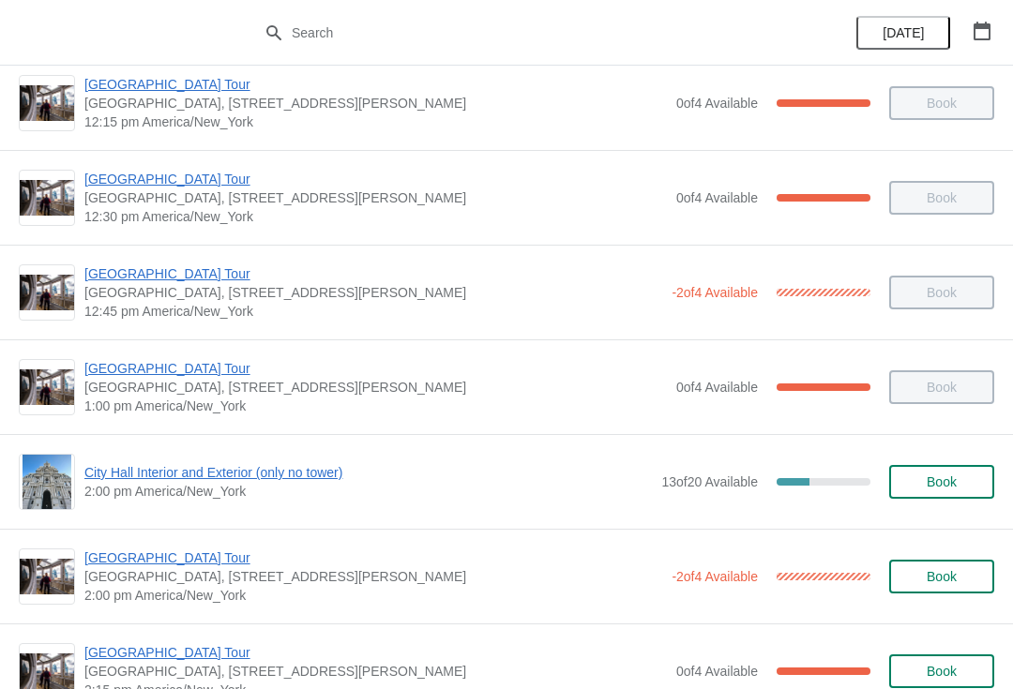
click at [201, 477] on span "City Hall Interior and Exterior (only no tower)" at bounding box center [367, 472] width 567 height 19
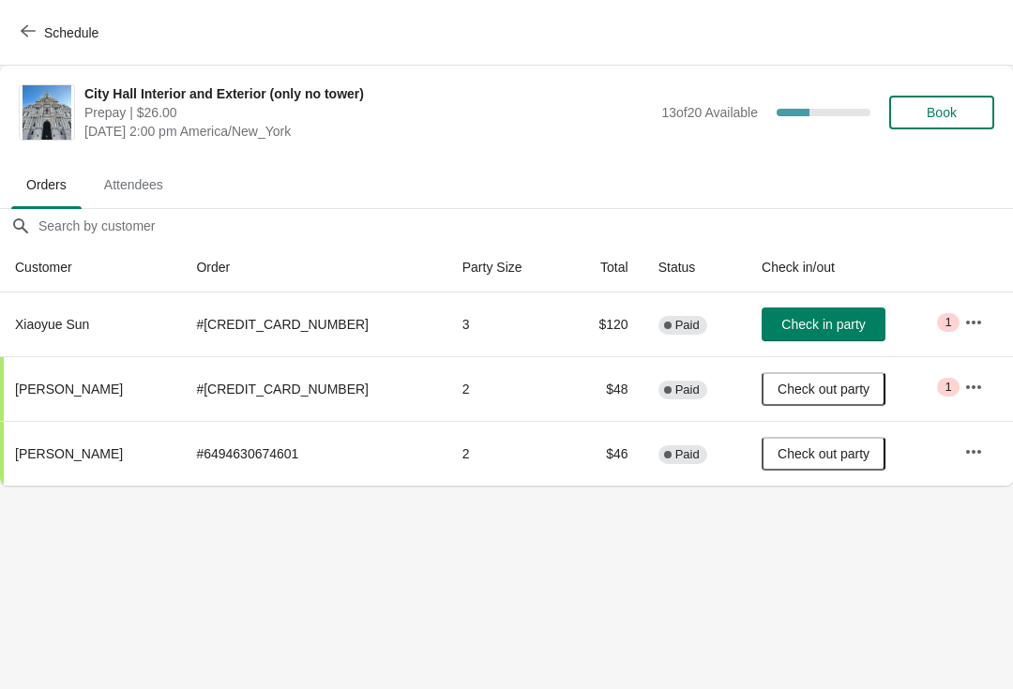
scroll to position [0, 0]
click at [801, 331] on span "Check in party" at bounding box center [822, 324] width 83 height 15
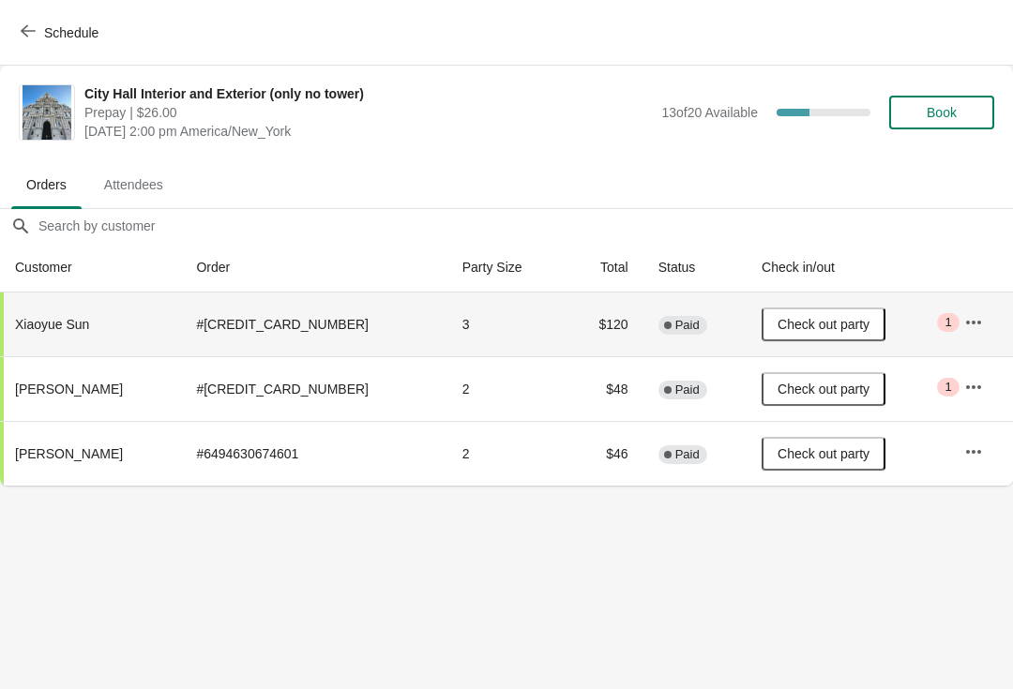
click at [30, 47] on button "Schedule" at bounding box center [61, 33] width 104 height 34
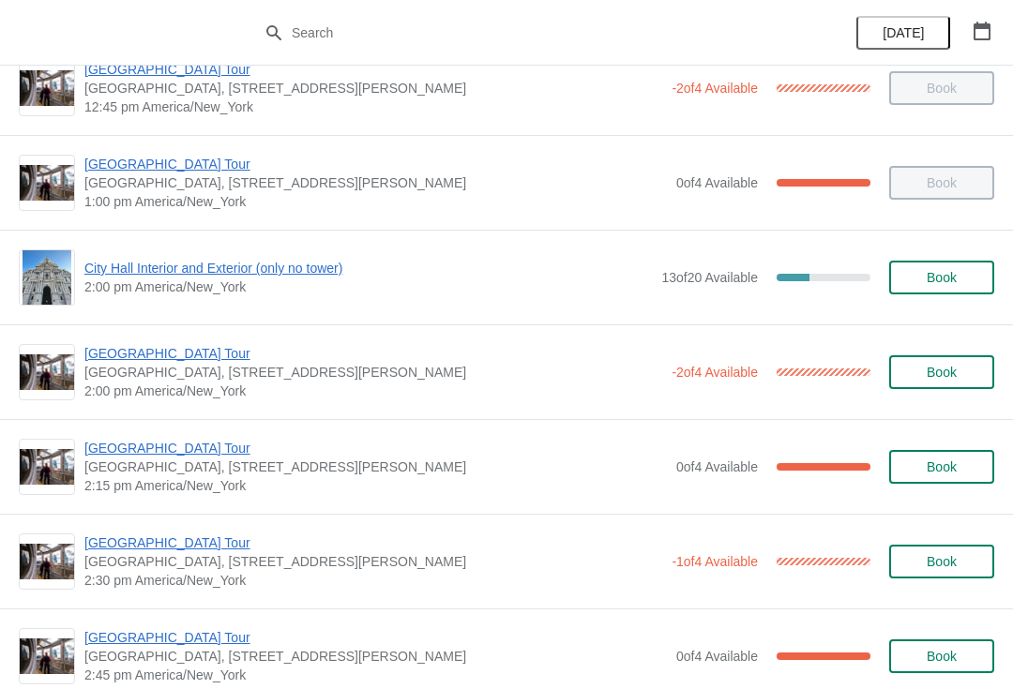
scroll to position [1361, 0]
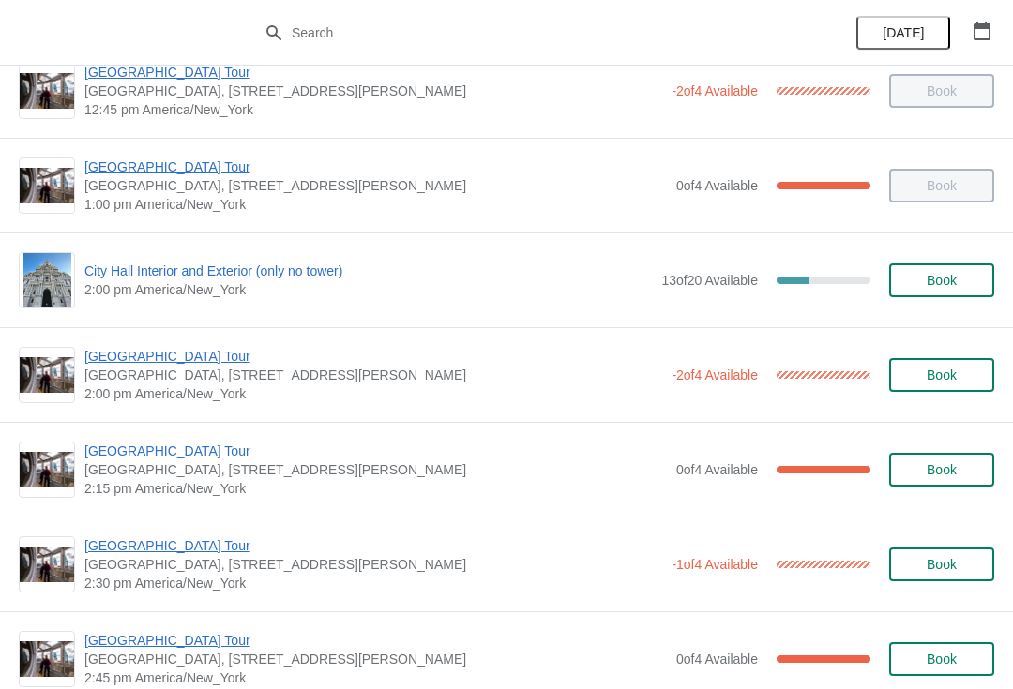
click at [189, 457] on span "[GEOGRAPHIC_DATA] Tour" at bounding box center [375, 451] width 582 height 19
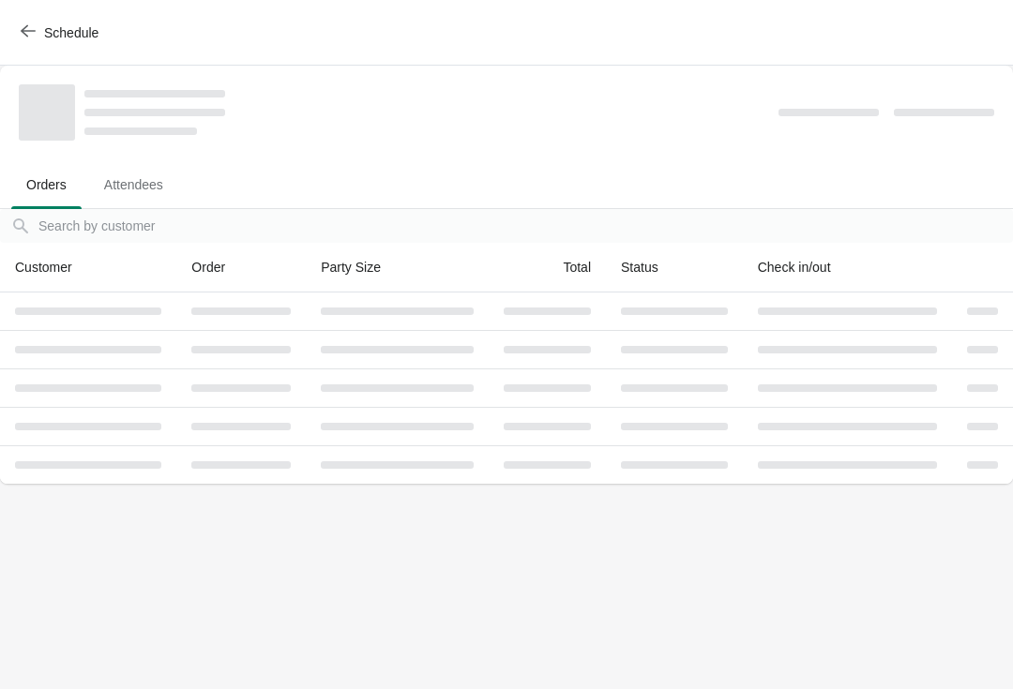
scroll to position [0, 0]
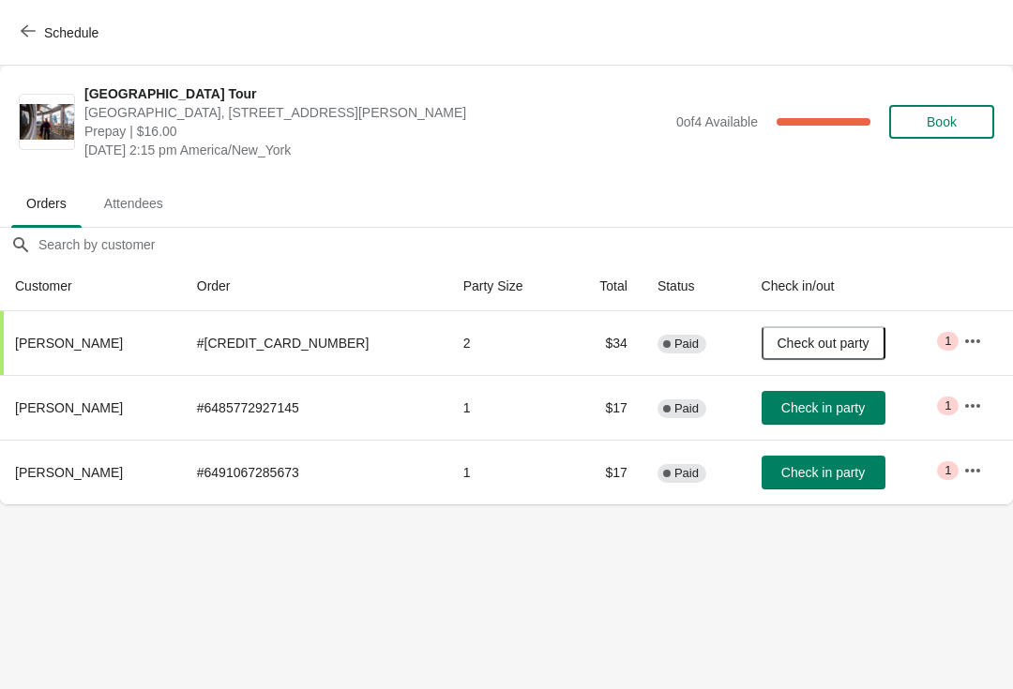
click at [797, 412] on span "Check in party" at bounding box center [822, 407] width 83 height 15
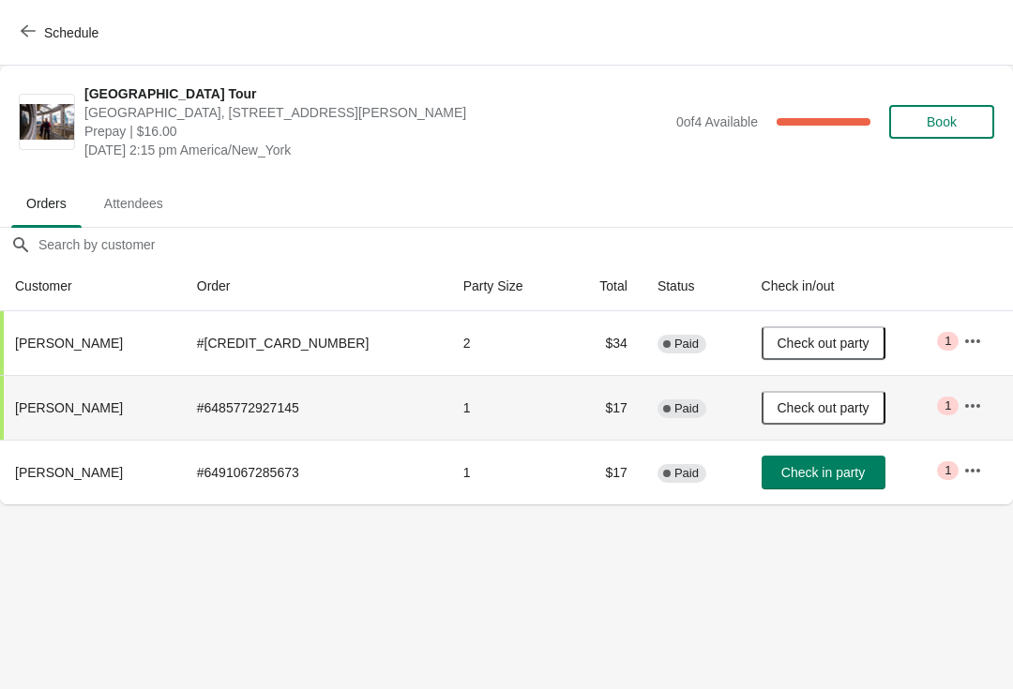
click at [793, 489] on button "Check in party" at bounding box center [824, 473] width 124 height 34
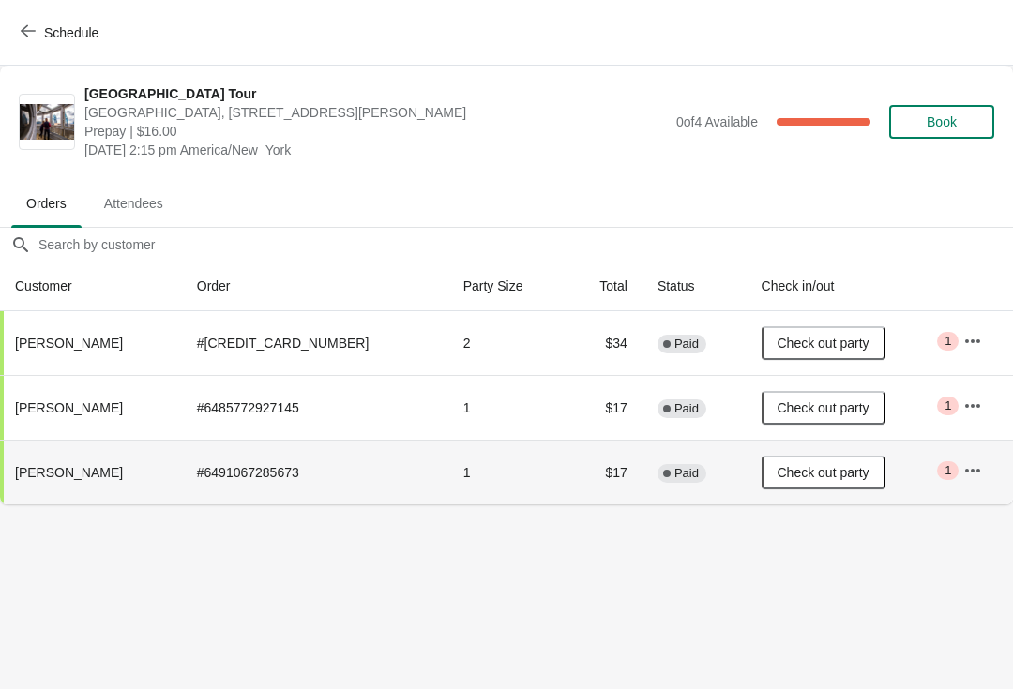
click at [12, 41] on button "Schedule" at bounding box center [61, 33] width 104 height 34
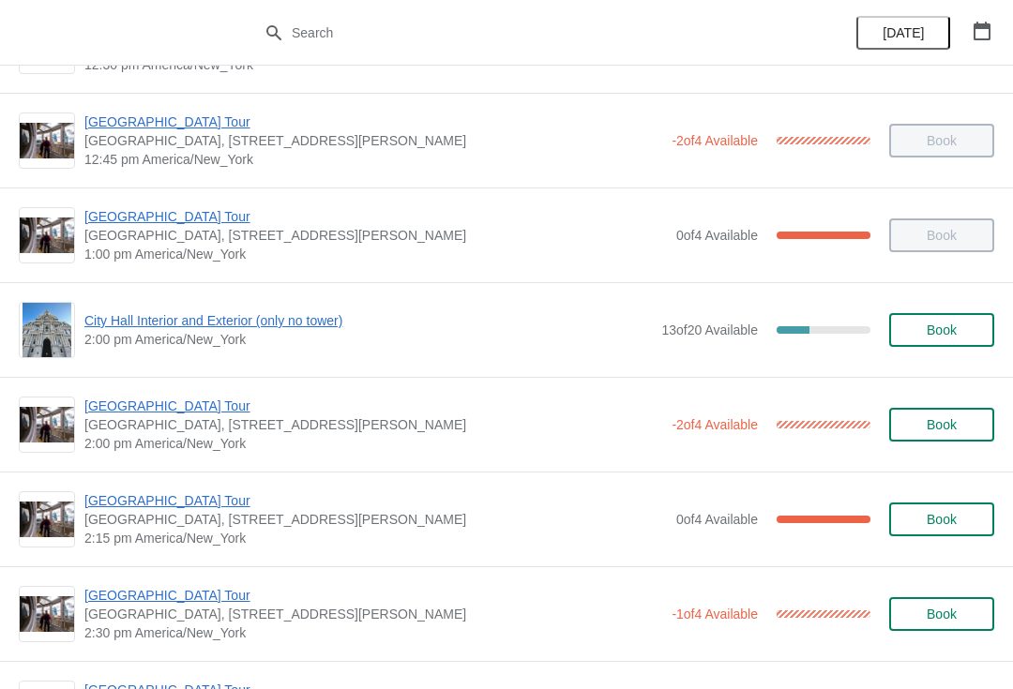
scroll to position [1313, 0]
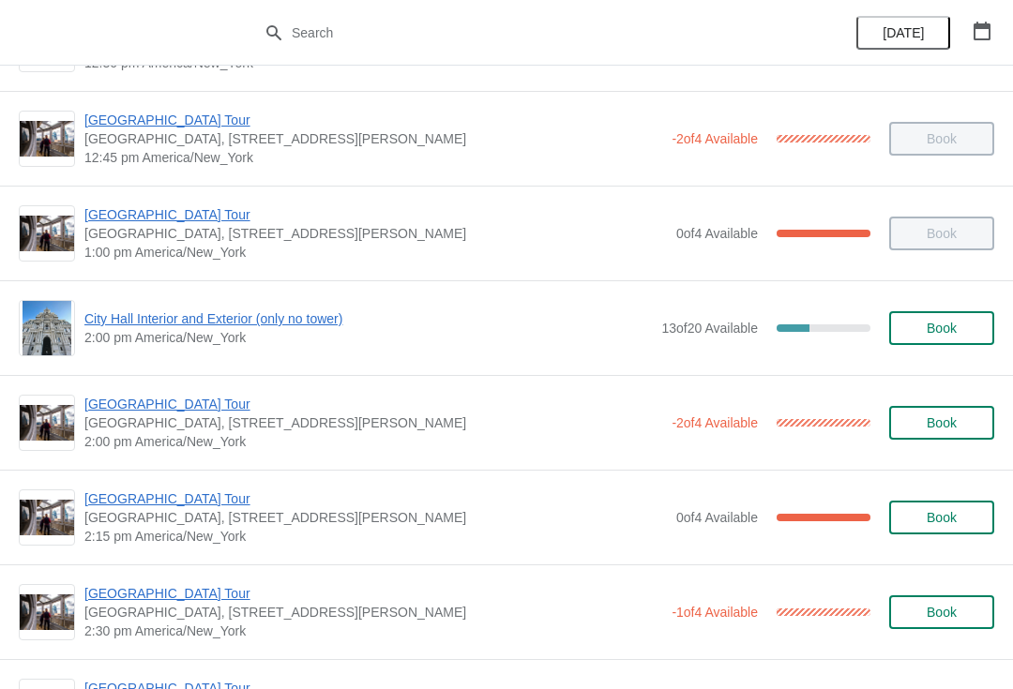
click at [185, 401] on span "[GEOGRAPHIC_DATA] Tour" at bounding box center [373, 404] width 578 height 19
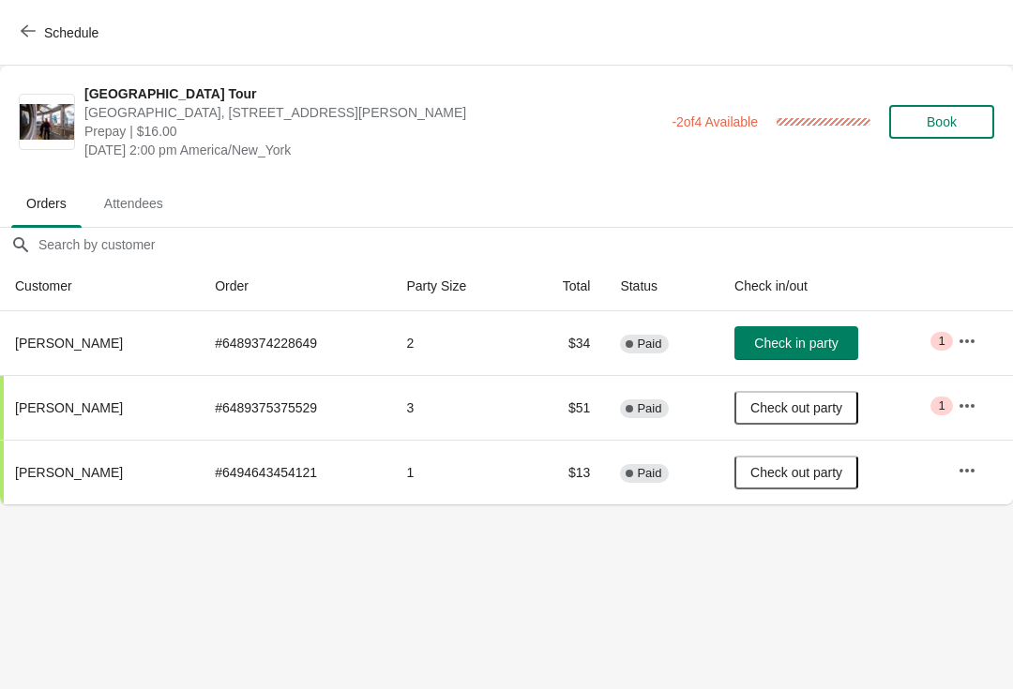
click at [812, 336] on span "Check in party" at bounding box center [795, 343] width 83 height 15
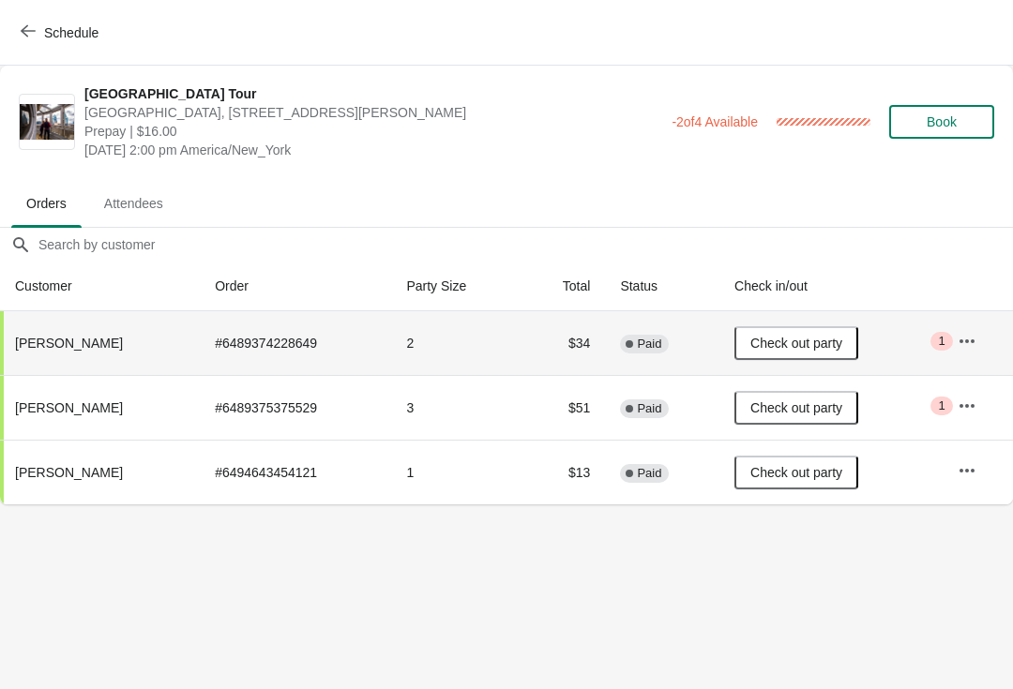
click at [43, 31] on span "Schedule" at bounding box center [61, 32] width 74 height 18
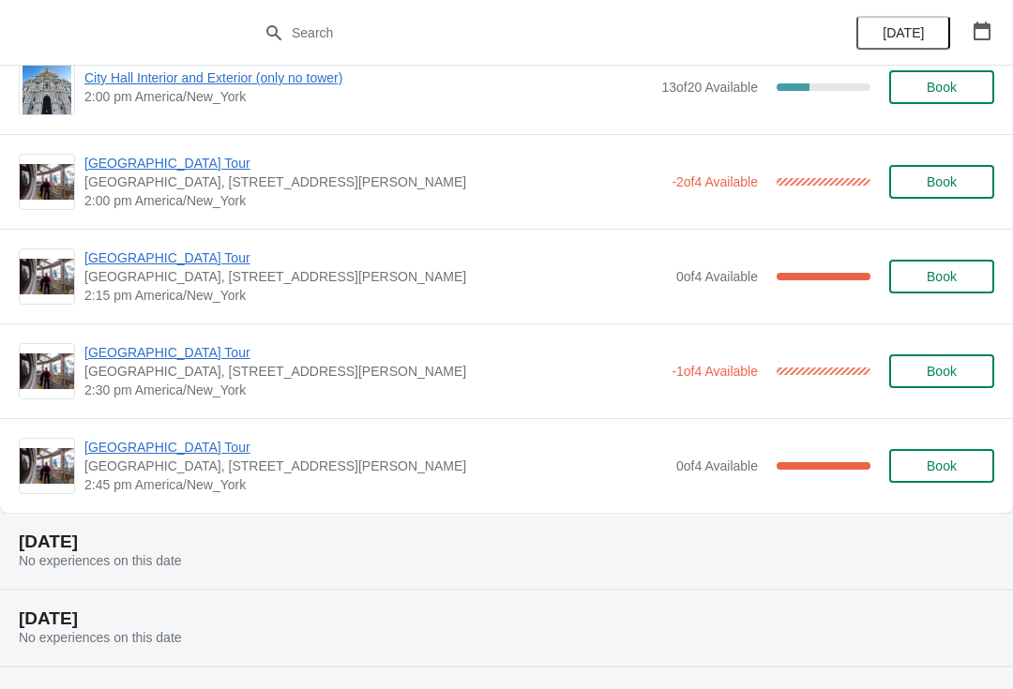
scroll to position [1543, 0]
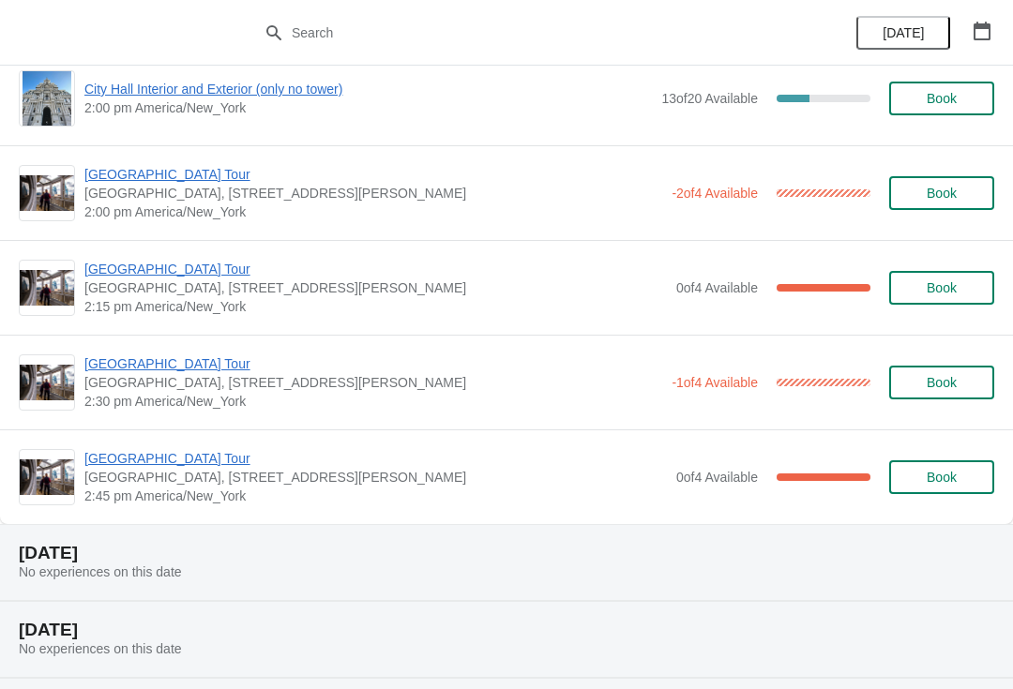
click at [177, 364] on span "[GEOGRAPHIC_DATA] Tour" at bounding box center [373, 364] width 578 height 19
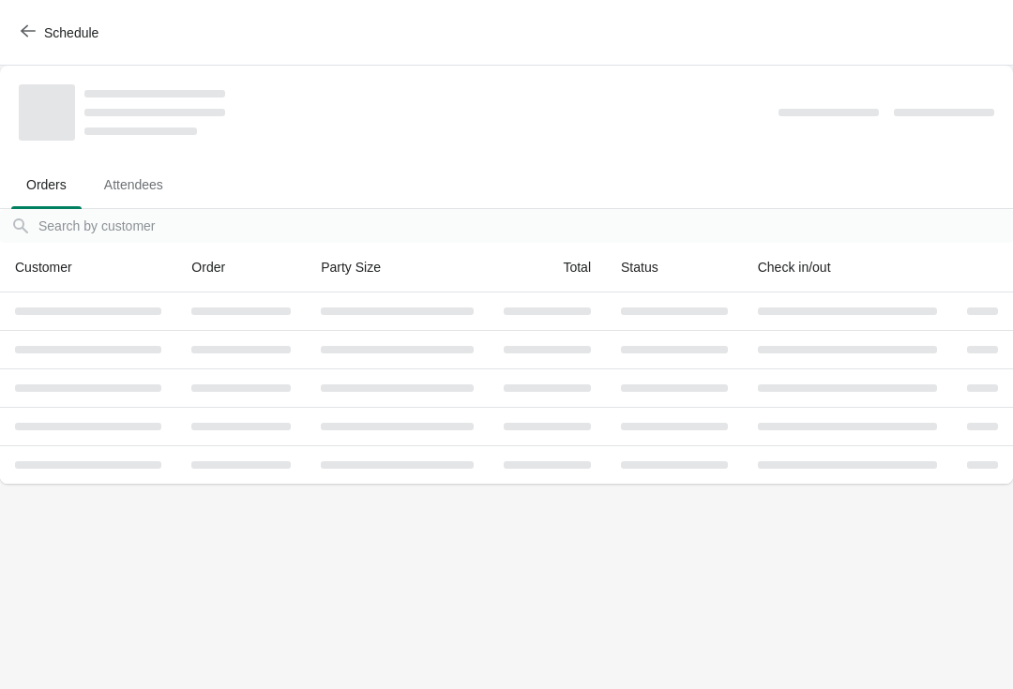
scroll to position [0, 0]
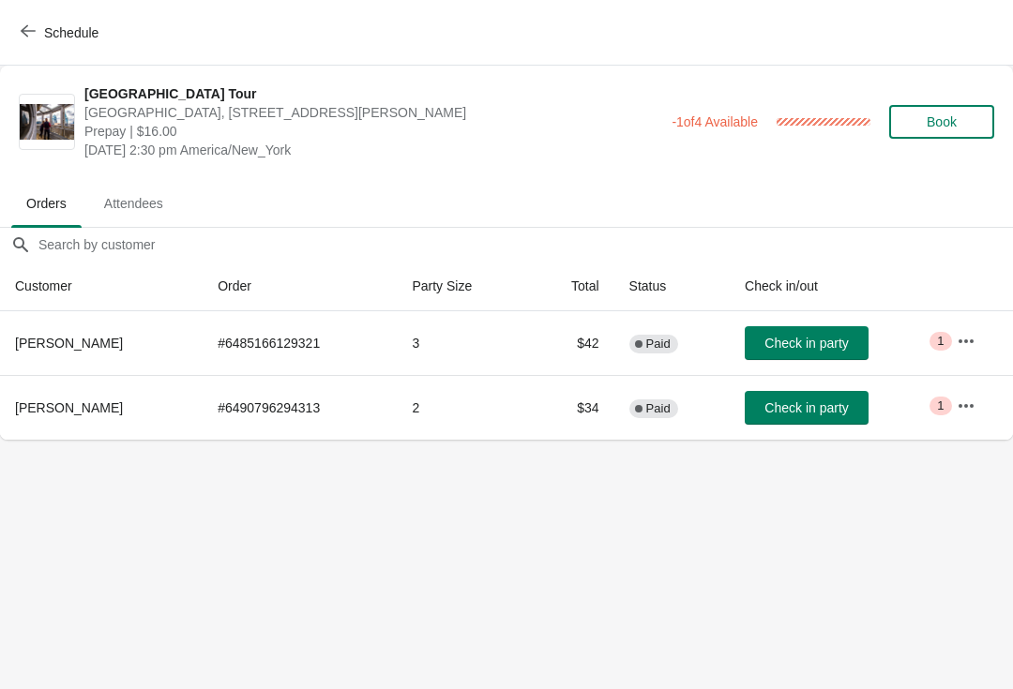
click at [842, 414] on span "Check in party" at bounding box center [805, 407] width 83 height 15
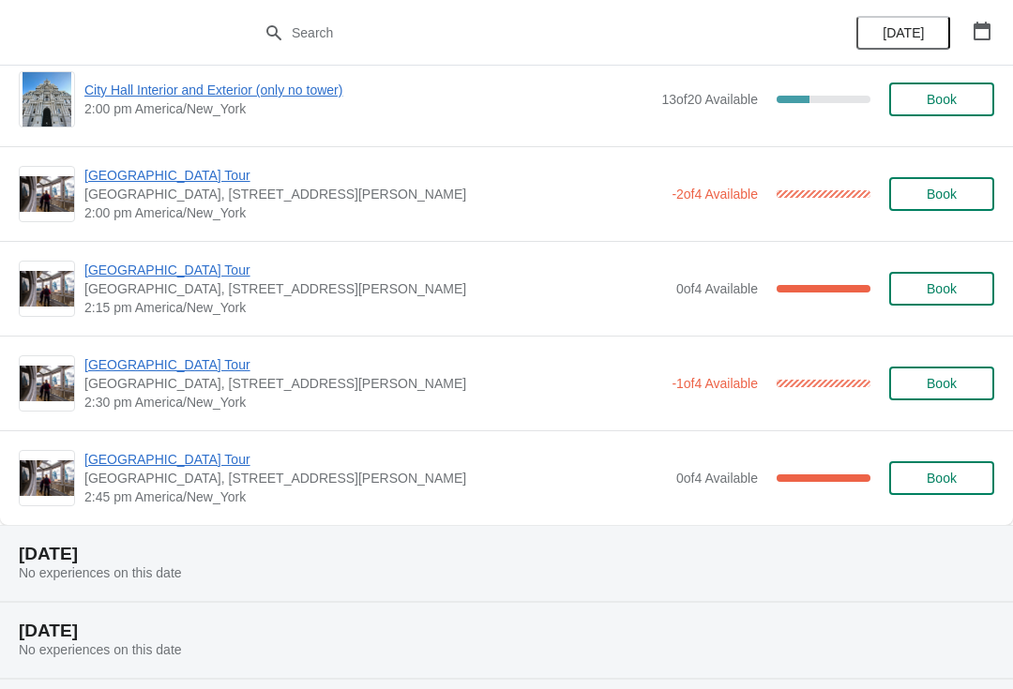
scroll to position [1557, 0]
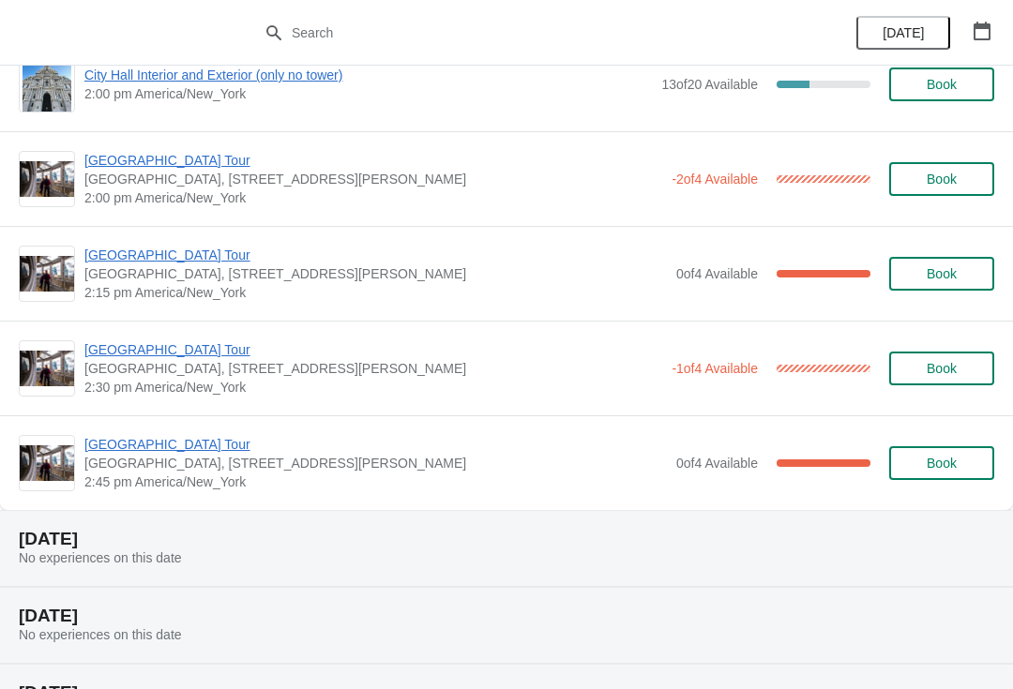
click at [171, 342] on span "[GEOGRAPHIC_DATA] Tour" at bounding box center [373, 349] width 578 height 19
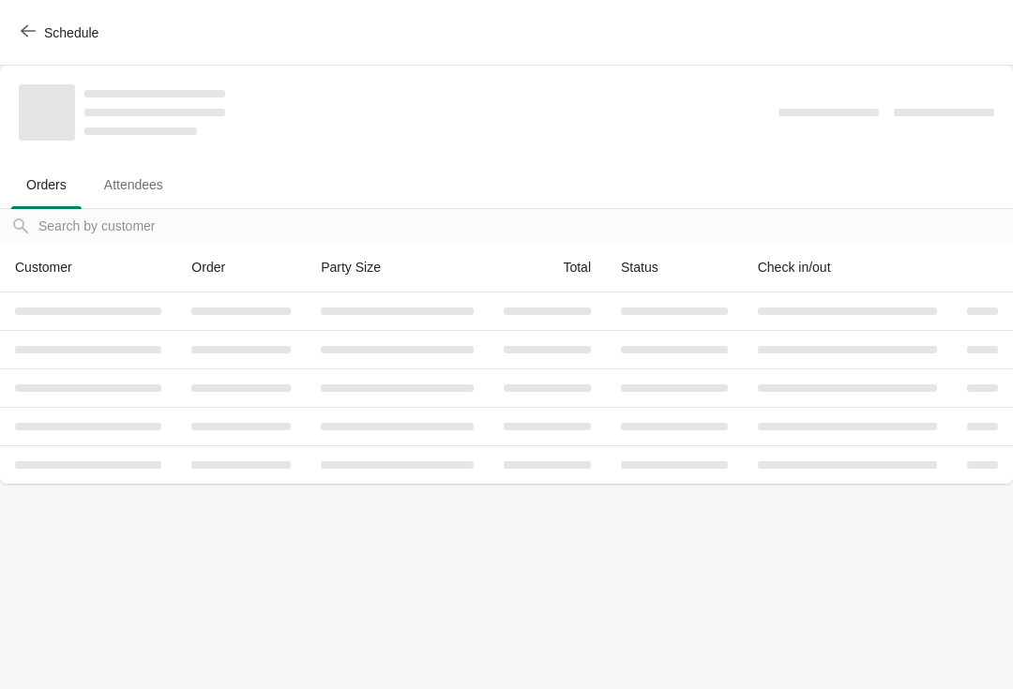
scroll to position [0, 0]
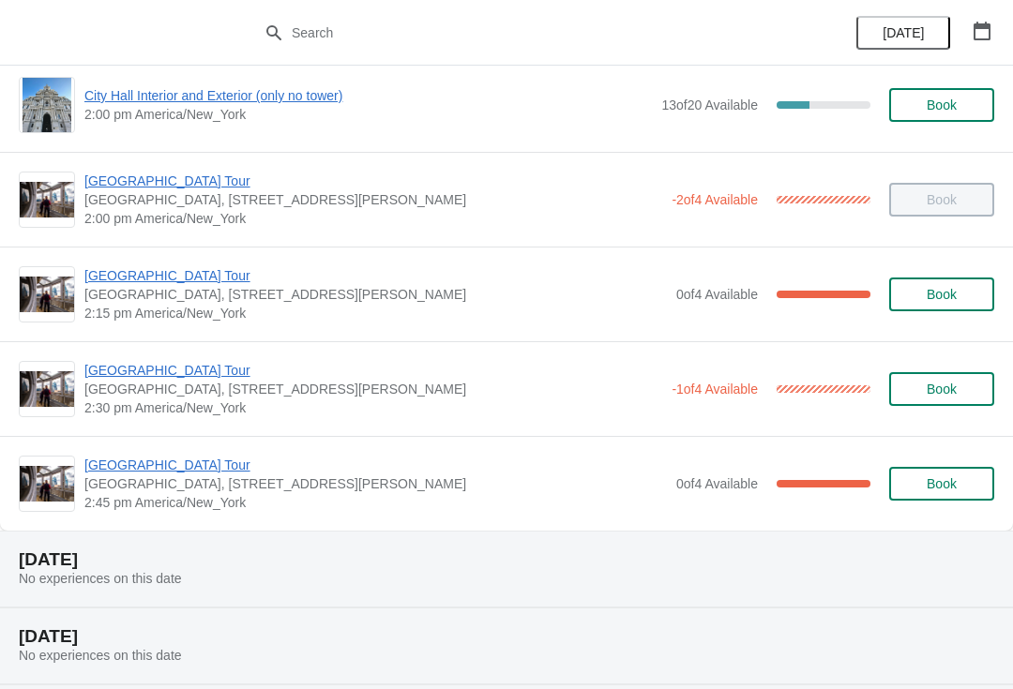
scroll to position [1537, 0]
click at [166, 388] on span "[GEOGRAPHIC_DATA], [STREET_ADDRESS][PERSON_NAME]" at bounding box center [373, 388] width 578 height 19
click at [176, 370] on span "[GEOGRAPHIC_DATA] Tour" at bounding box center [373, 369] width 578 height 19
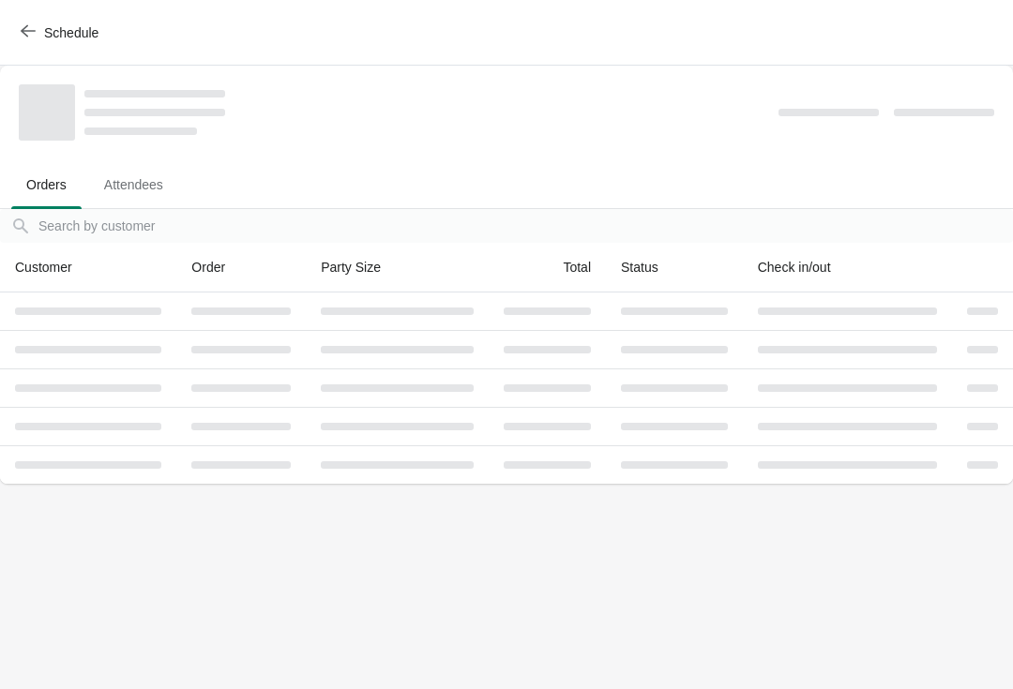
scroll to position [0, 0]
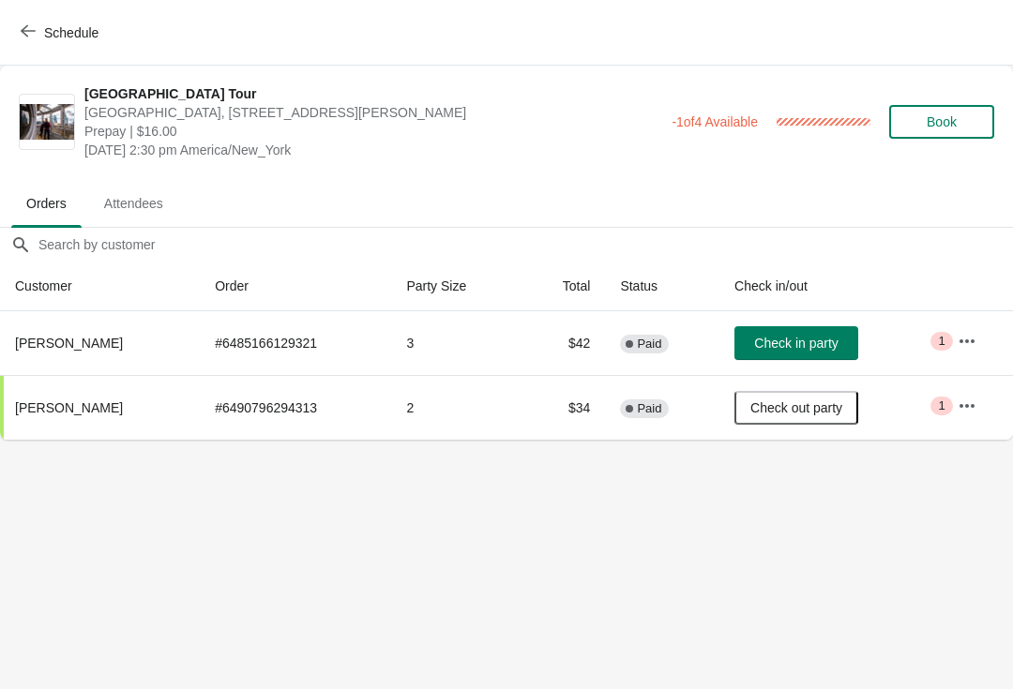
click at [12, 37] on button "Schedule" at bounding box center [61, 33] width 104 height 34
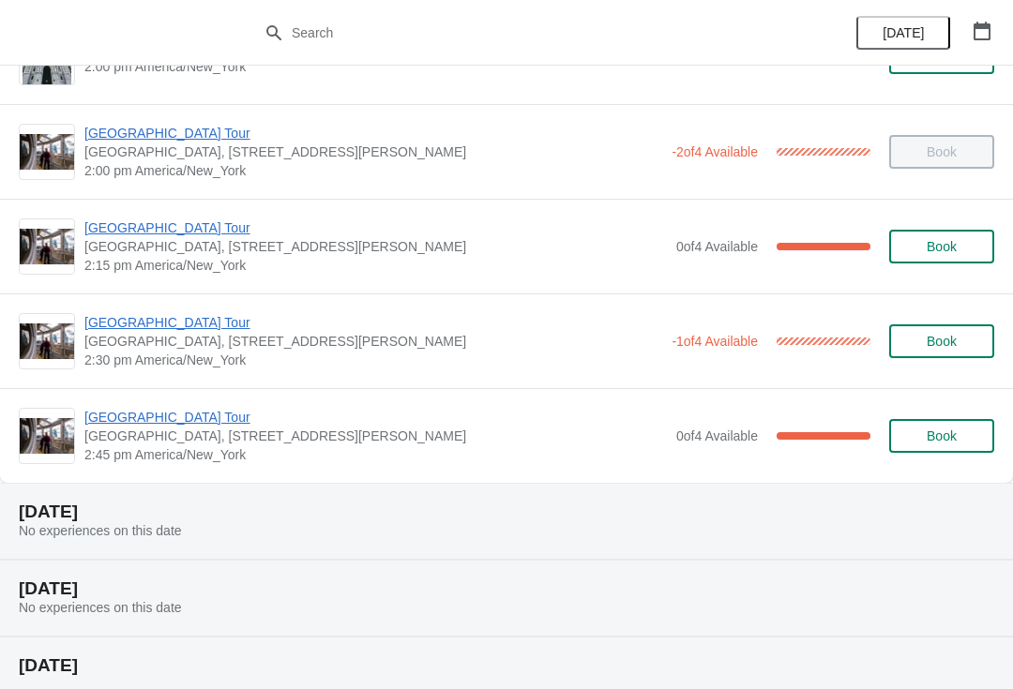
scroll to position [1585, 0]
click at [163, 412] on span "[GEOGRAPHIC_DATA] Tour" at bounding box center [375, 416] width 582 height 19
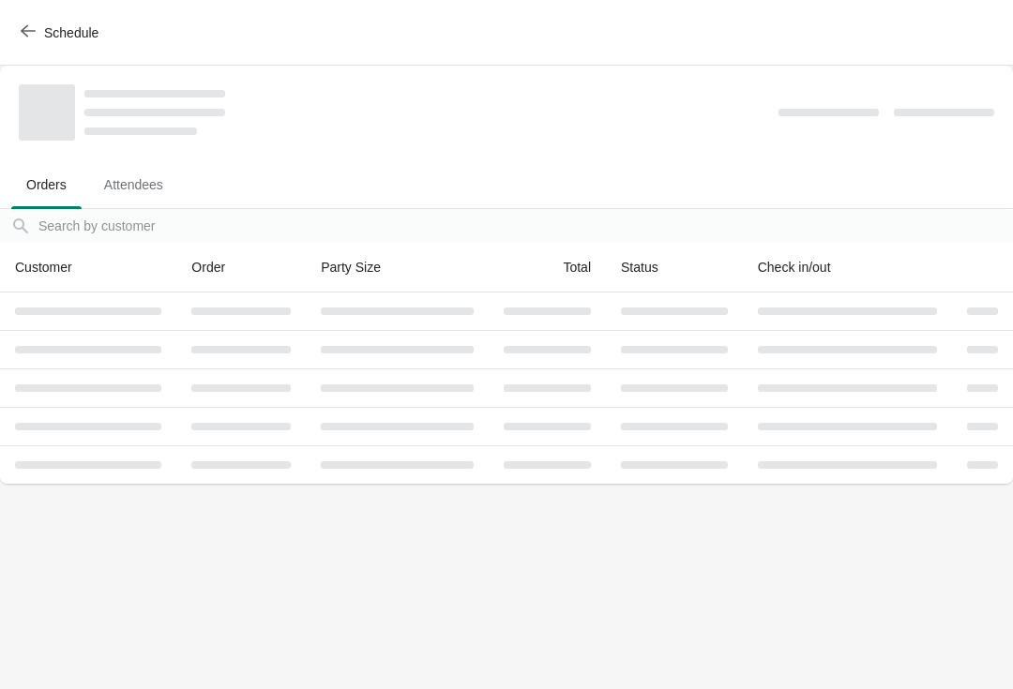
scroll to position [0, 0]
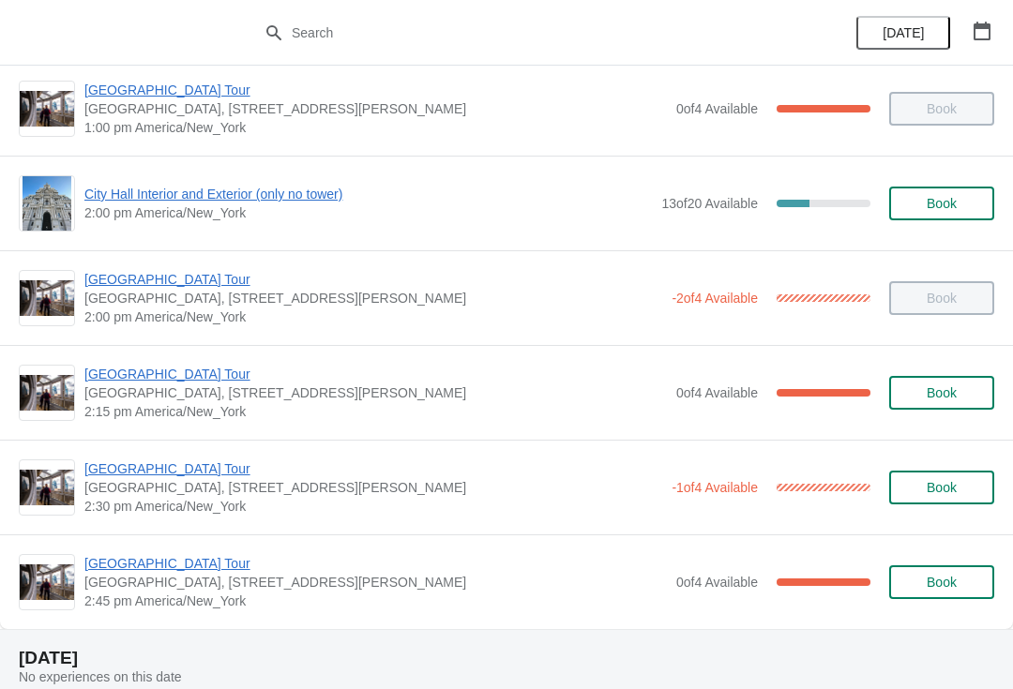
scroll to position [1462, 0]
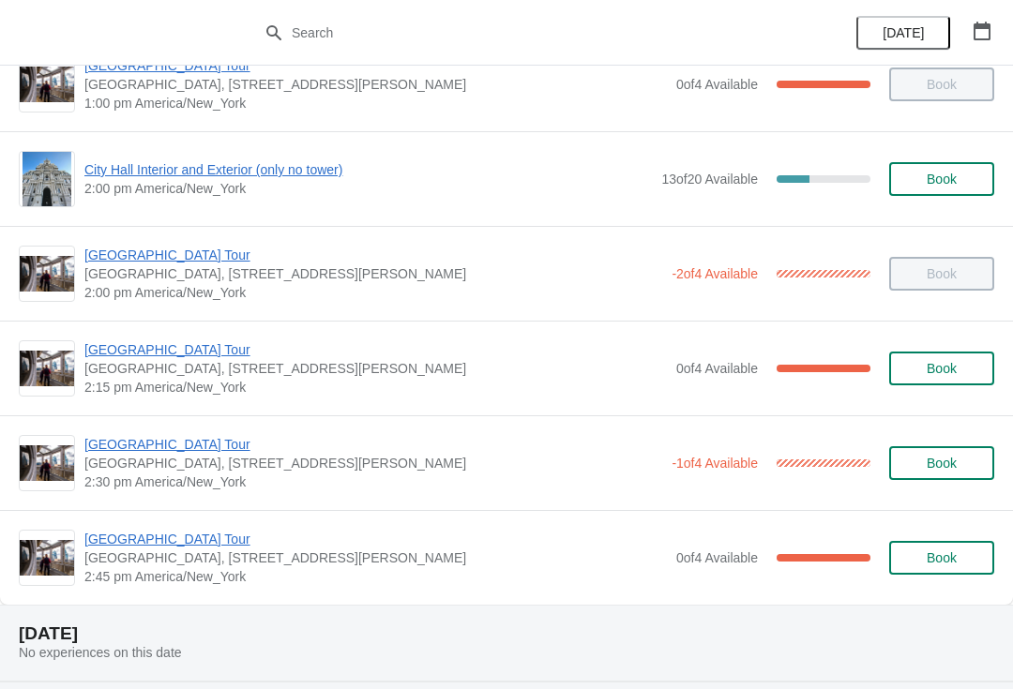
click at [166, 539] on span "[GEOGRAPHIC_DATA] Tour" at bounding box center [375, 539] width 582 height 19
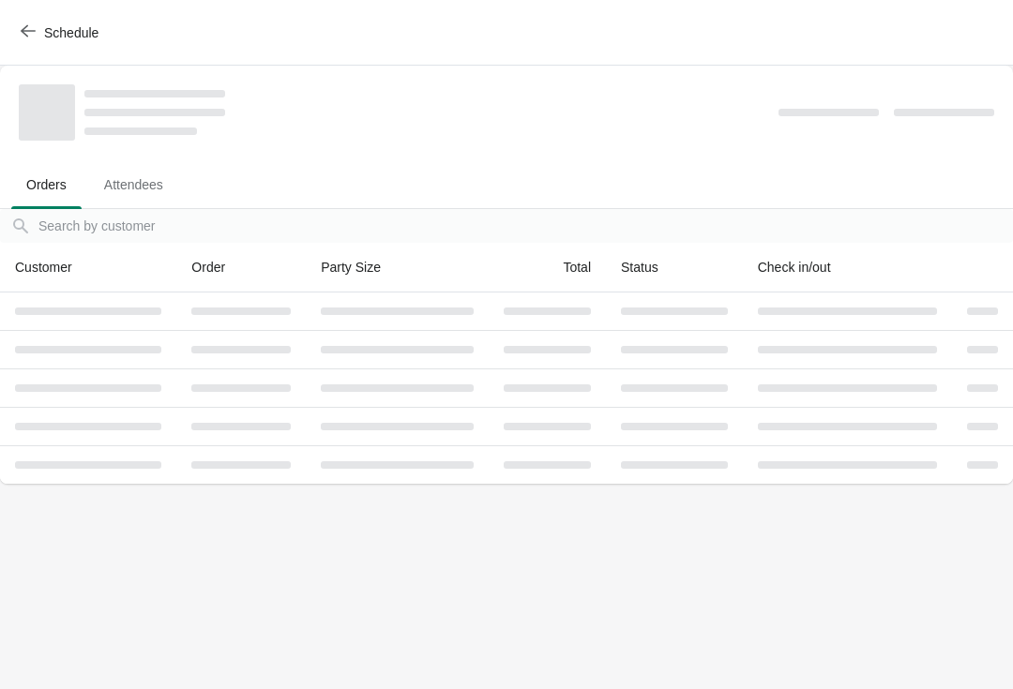
scroll to position [0, 0]
